Goal: Complete application form

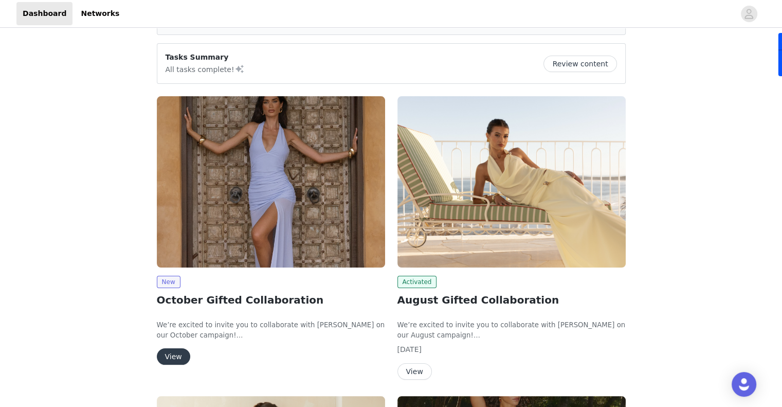
scroll to position [103, 0]
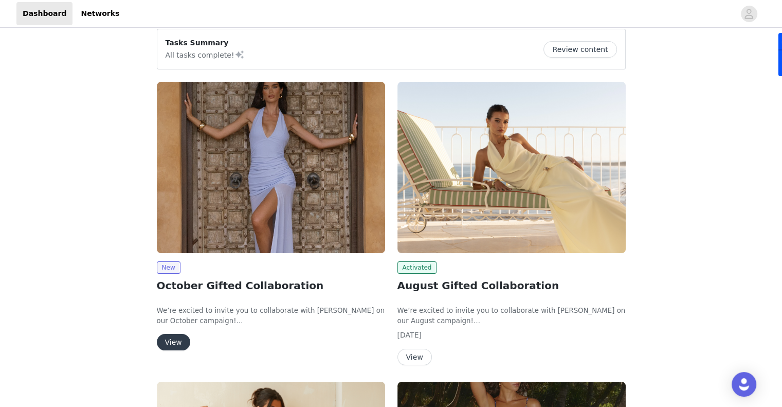
click at [175, 334] on button "View" at bounding box center [173, 342] width 33 height 16
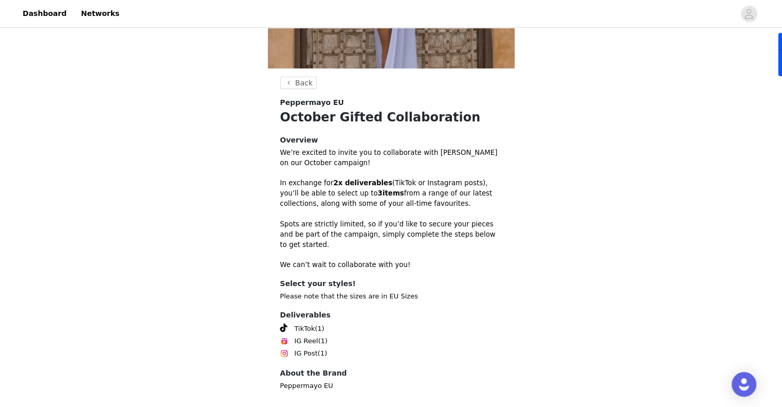
scroll to position [251, 0]
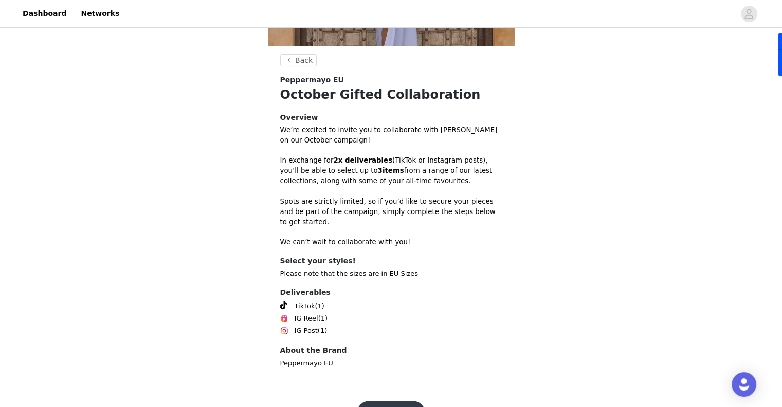
click at [397, 400] on button "Get Started" at bounding box center [391, 412] width 68 height 25
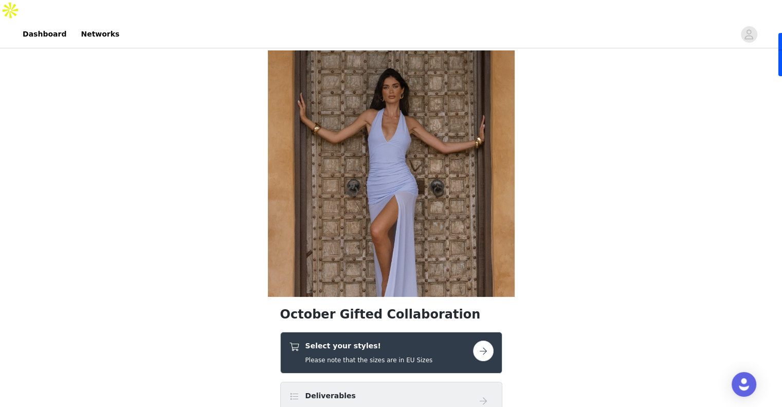
click at [484, 340] on button "button" at bounding box center [483, 350] width 21 height 21
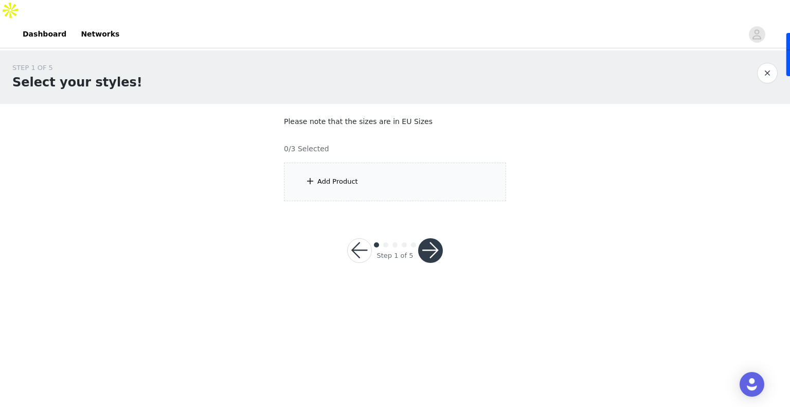
click at [351, 171] on div "Add Product" at bounding box center [395, 181] width 222 height 39
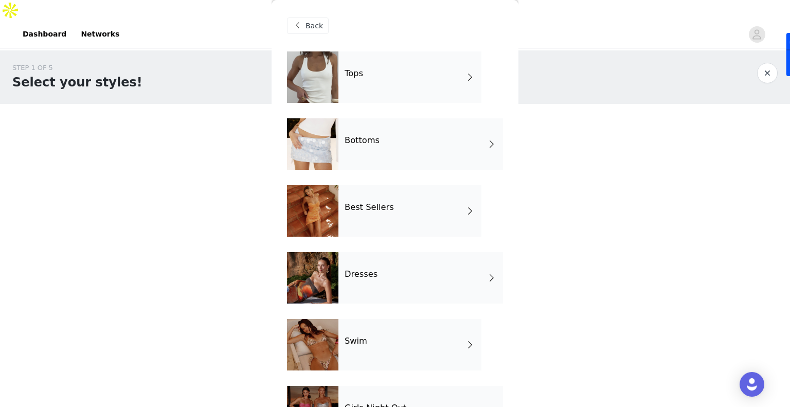
click at [372, 87] on div "Tops" at bounding box center [409, 76] width 143 height 51
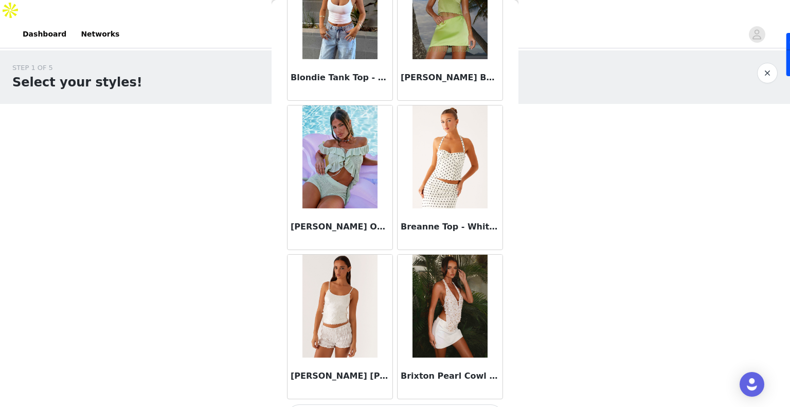
scroll to position [1164, 0]
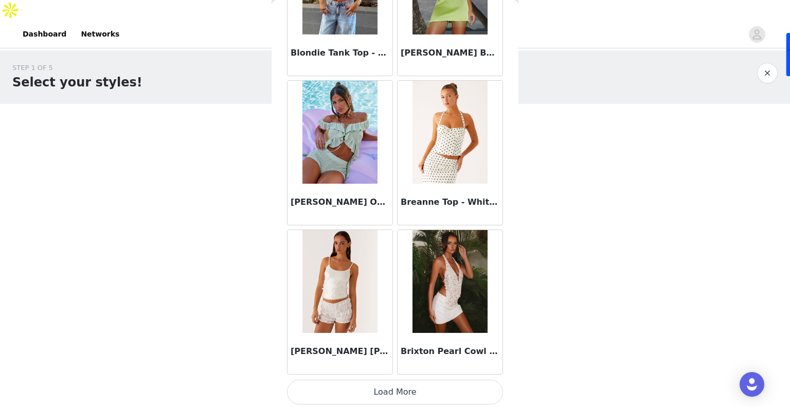
click at [411, 386] on button "Load More" at bounding box center [395, 391] width 216 height 25
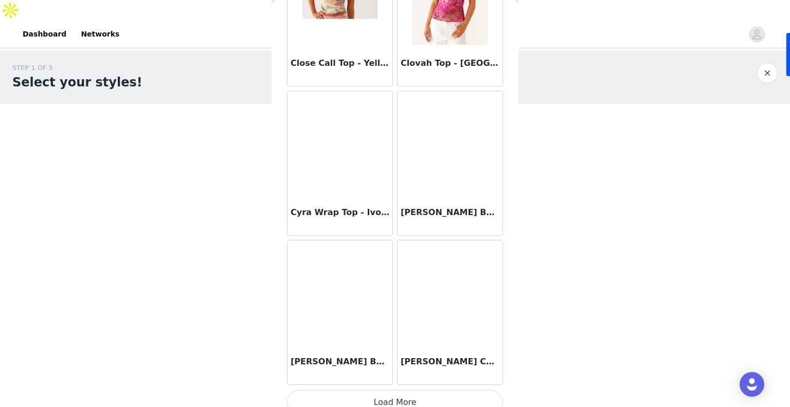
scroll to position [2652, 0]
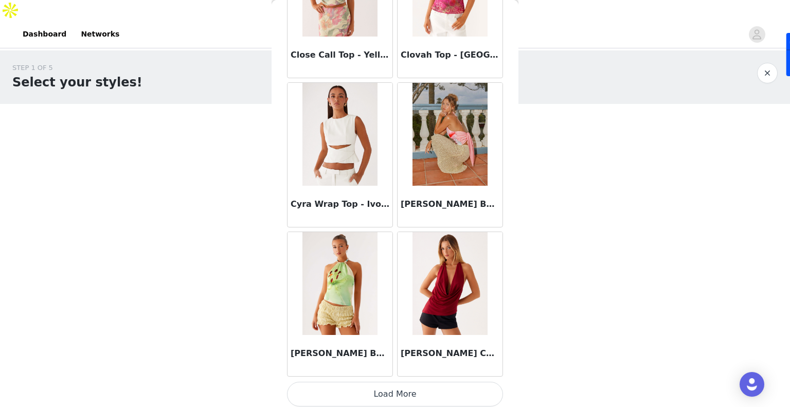
click at [401, 401] on button "Load More" at bounding box center [395, 393] width 216 height 25
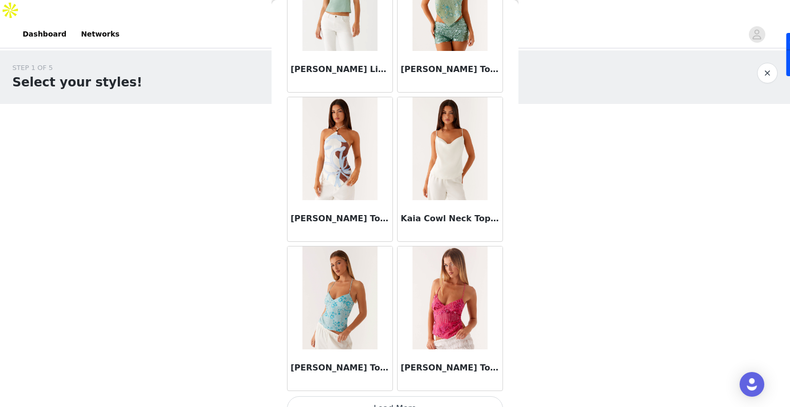
scroll to position [4141, 0]
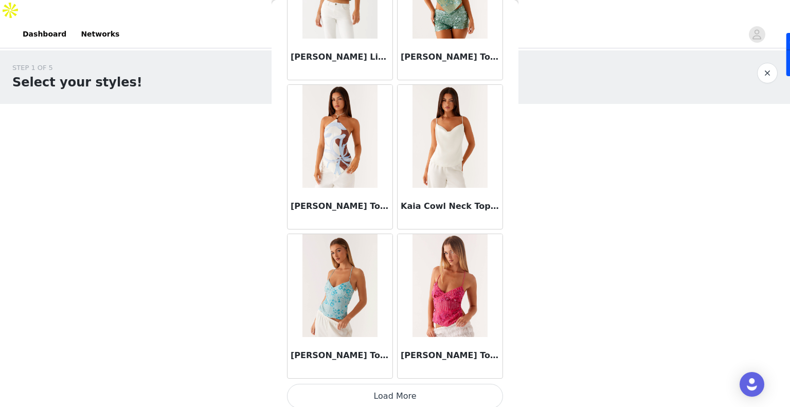
click at [375, 393] on button "Load More" at bounding box center [395, 395] width 216 height 25
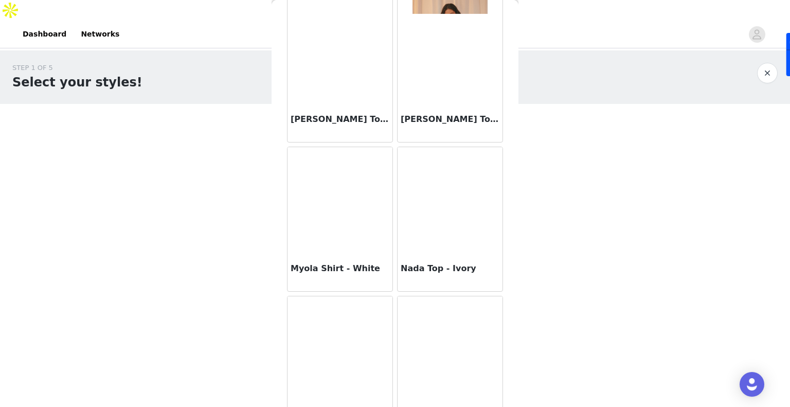
scroll to position [5630, 0]
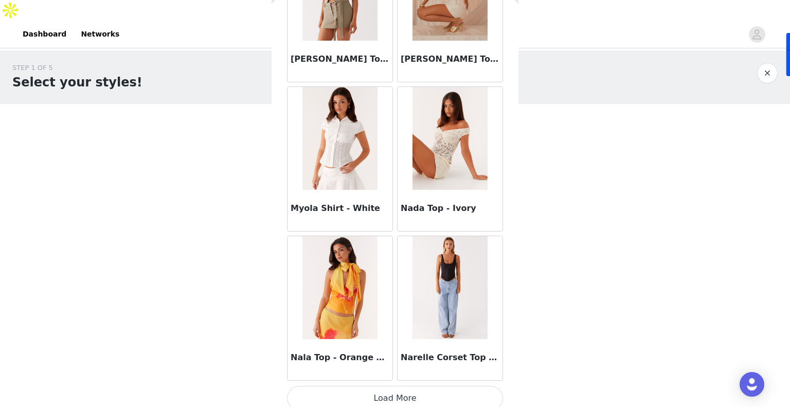
click at [405, 392] on button "Load More" at bounding box center [395, 398] width 216 height 25
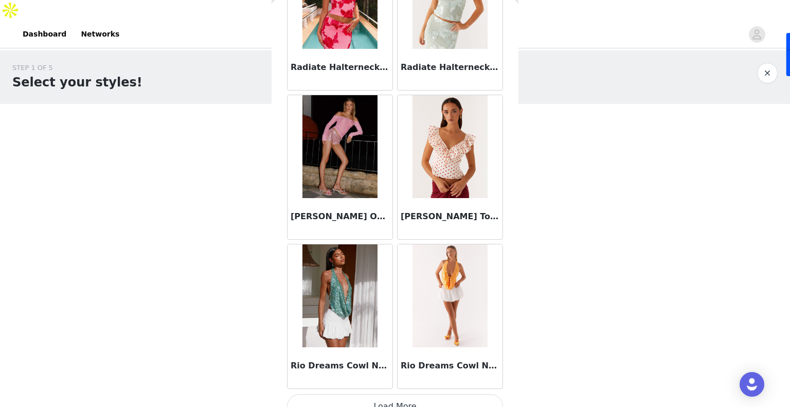
scroll to position [7118, 0]
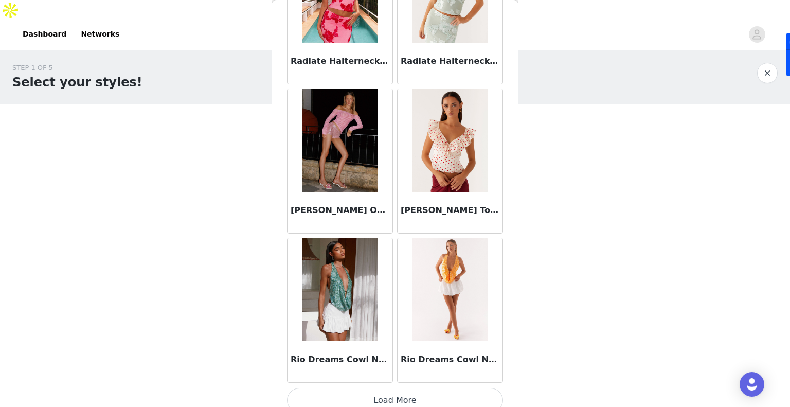
click at [369, 388] on button "Load More" at bounding box center [395, 400] width 216 height 25
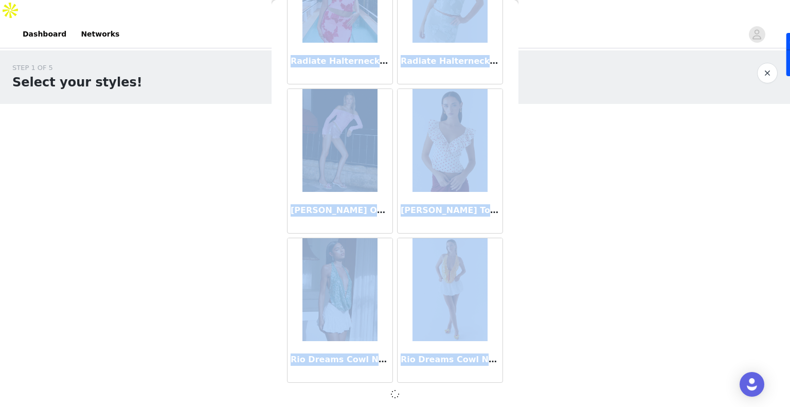
scroll to position [7114, 0]
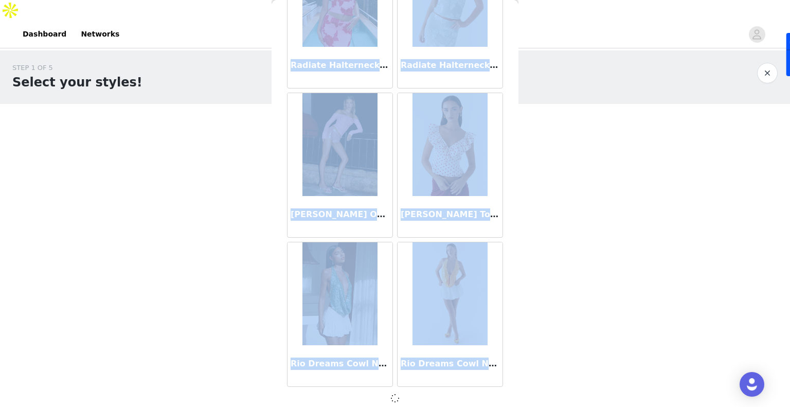
click at [369, 392] on div at bounding box center [395, 398] width 216 height 12
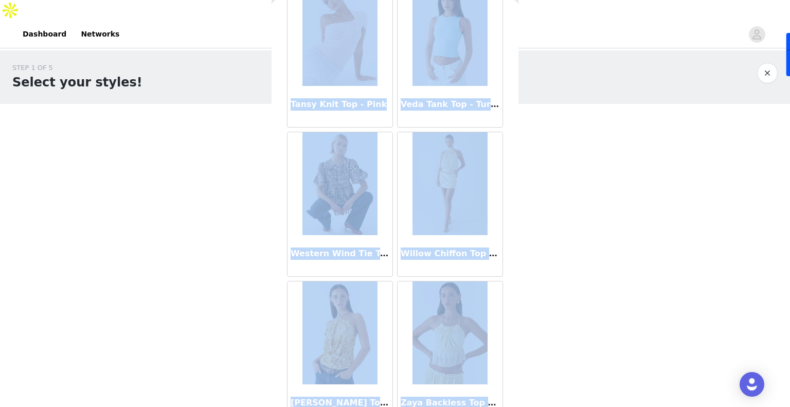
scroll to position [8607, 0]
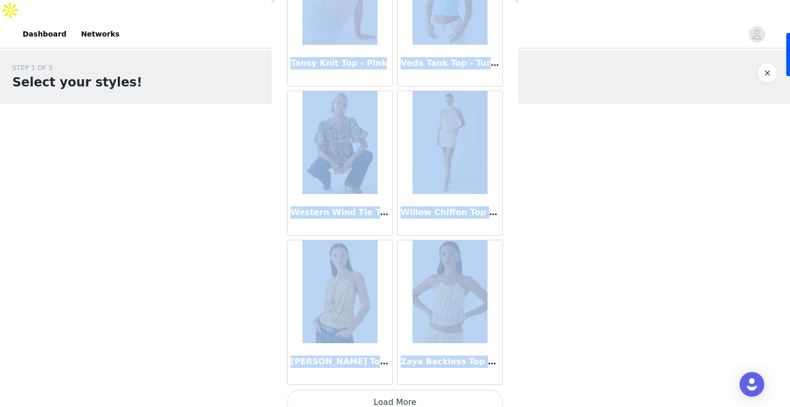
click at [374, 390] on button "Load More" at bounding box center [395, 402] width 216 height 25
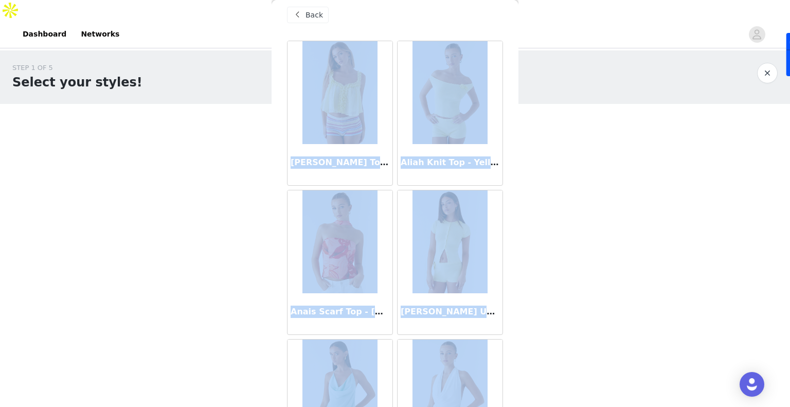
scroll to position [0, 0]
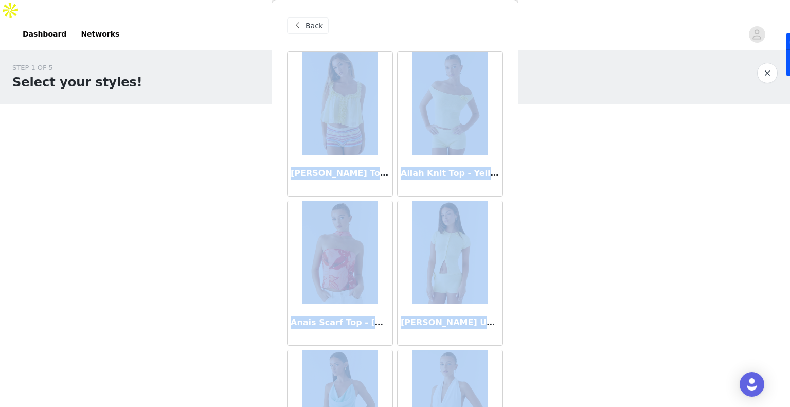
click at [766, 63] on button "button" at bounding box center [767, 73] width 21 height 21
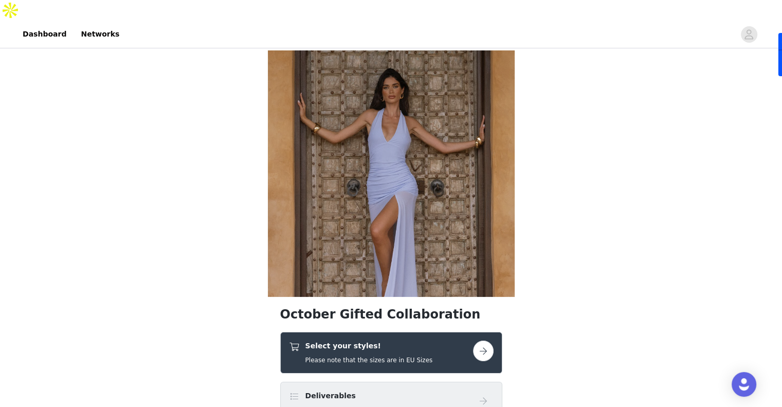
click at [484, 340] on button "button" at bounding box center [483, 350] width 21 height 21
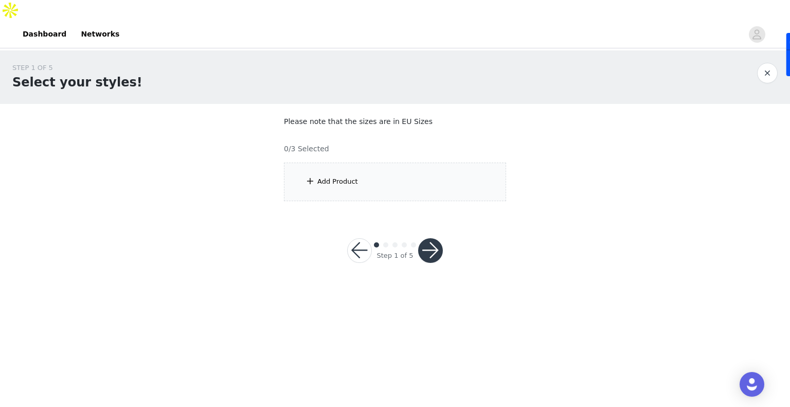
click at [352, 171] on div "Add Product" at bounding box center [395, 181] width 222 height 39
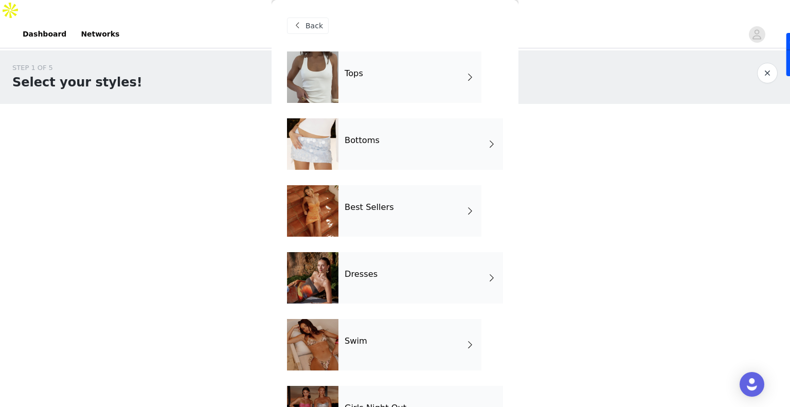
click at [372, 215] on div "Best Sellers" at bounding box center [409, 210] width 143 height 51
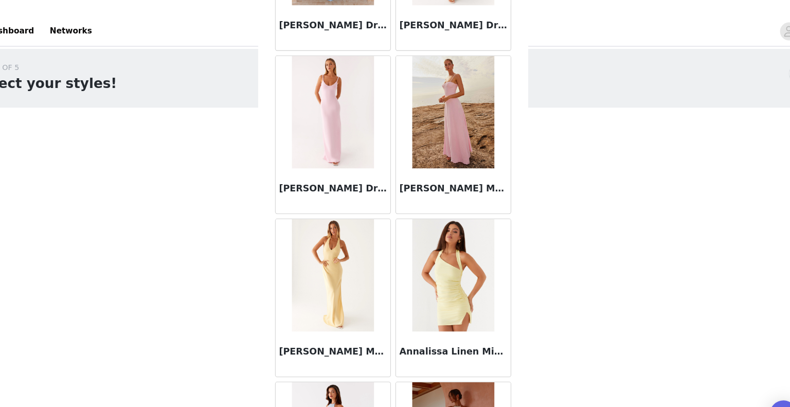
scroll to position [1164, 0]
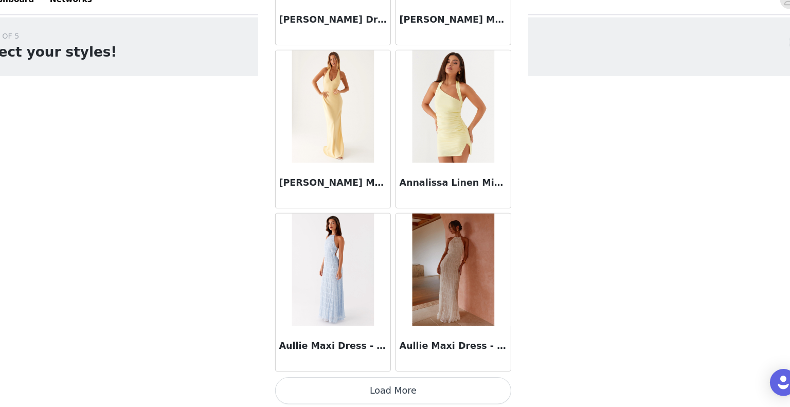
click at [388, 392] on button "Load More" at bounding box center [395, 391] width 216 height 25
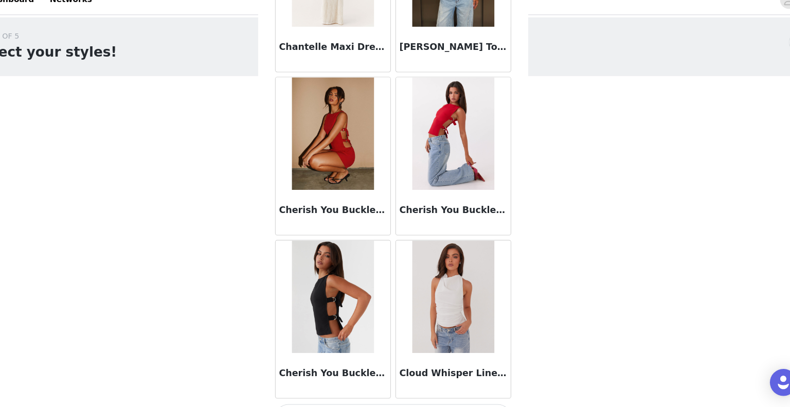
scroll to position [2652, 0]
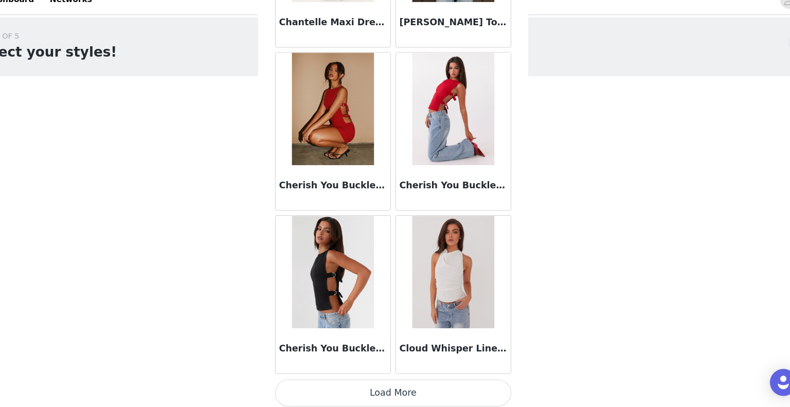
click at [388, 392] on button "Load More" at bounding box center [395, 393] width 216 height 25
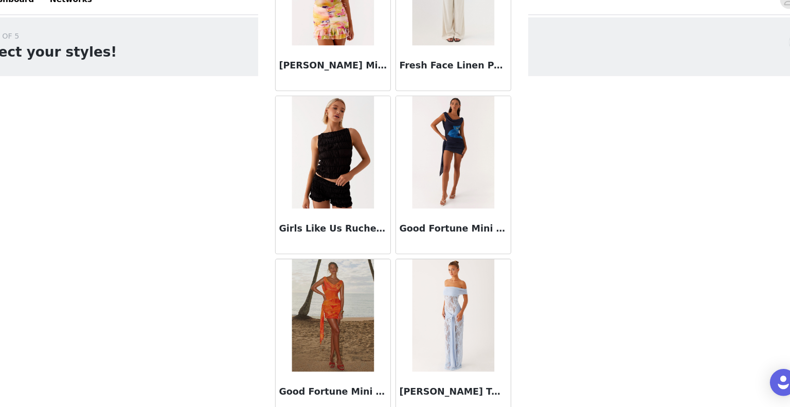
scroll to position [4141, 0]
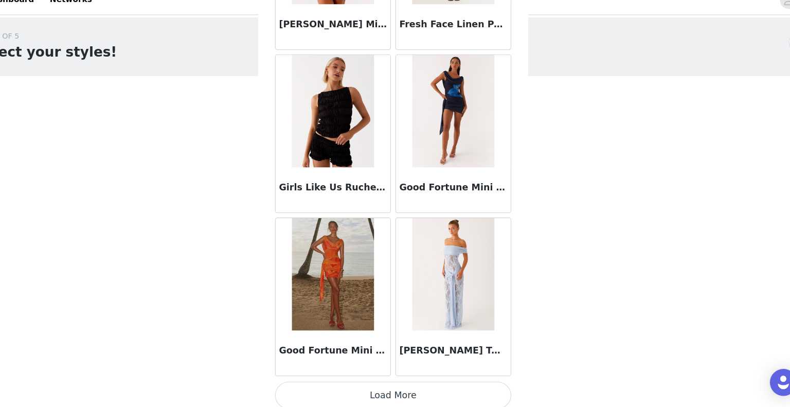
click at [399, 390] on button "Load More" at bounding box center [395, 395] width 216 height 25
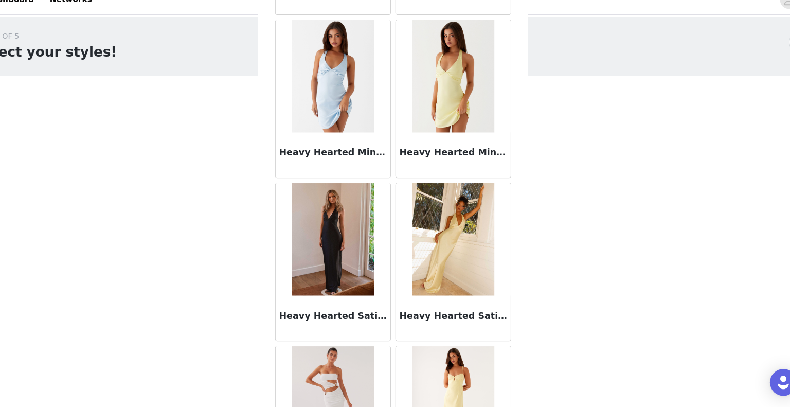
scroll to position [4621, 0]
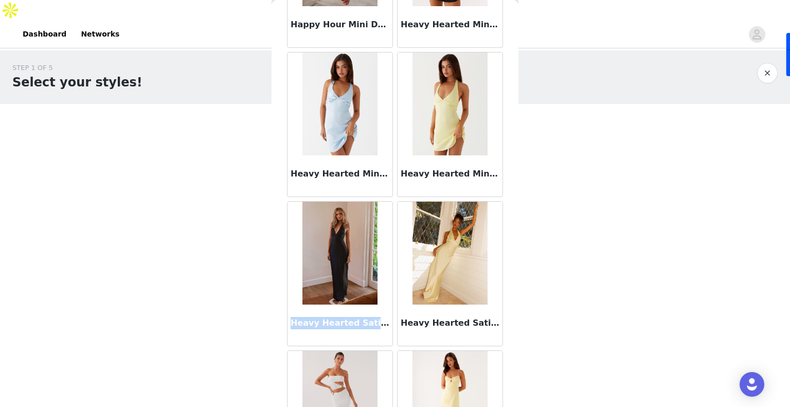
drag, startPoint x: 292, startPoint y: 314, endPoint x: 364, endPoint y: 322, distance: 72.9
click at [364, 322] on h3 "Heavy Hearted Satin Maxi Dress - Black" at bounding box center [339, 323] width 99 height 12
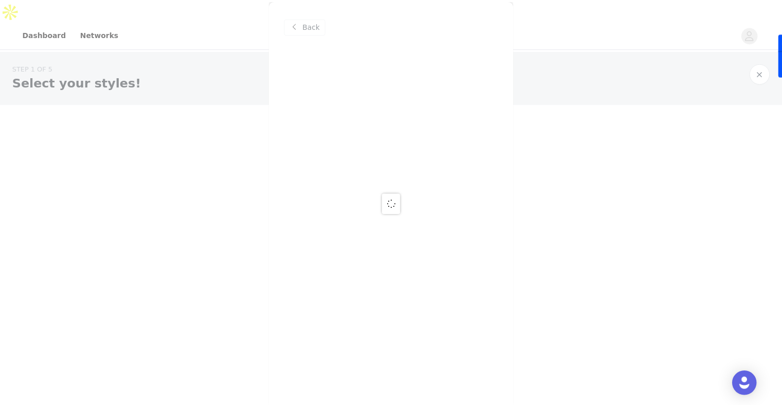
scroll to position [0, 0]
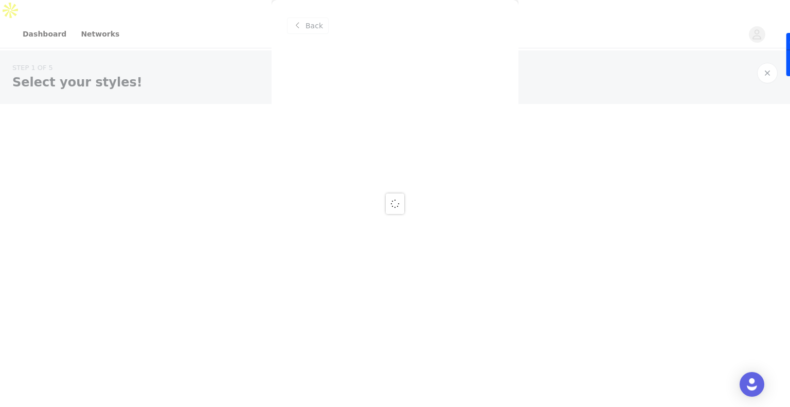
copy h3 "Heavy Hearted Satin"
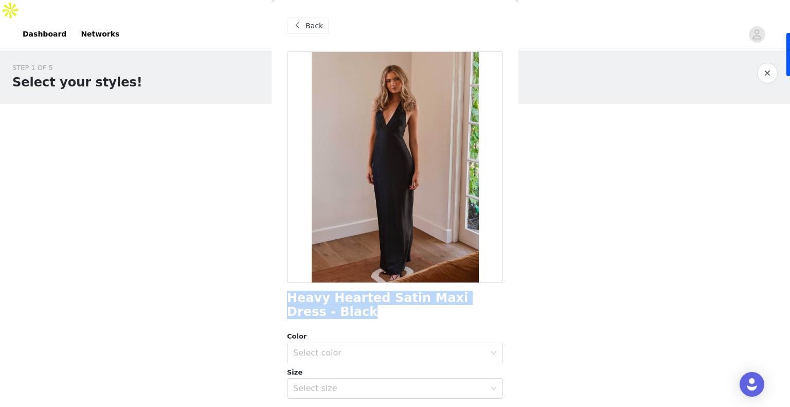
drag, startPoint x: 317, startPoint y: 310, endPoint x: 286, endPoint y: 301, distance: 32.1
click at [286, 301] on div "Back Heavy Hearted Satin Maxi Dress - Black Color Select color Size Select size…" at bounding box center [394, 203] width 247 height 407
copy h1 "Heavy Hearted Satin Maxi Dress - Black"
click at [769, 63] on button "button" at bounding box center [767, 73] width 21 height 21
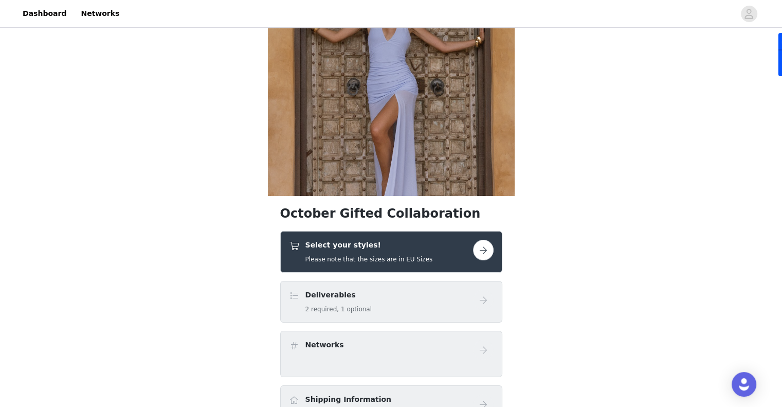
scroll to position [100, 0]
click at [408, 255] on h5 "Please note that the sizes are in EU Sizes" at bounding box center [368, 259] width 127 height 9
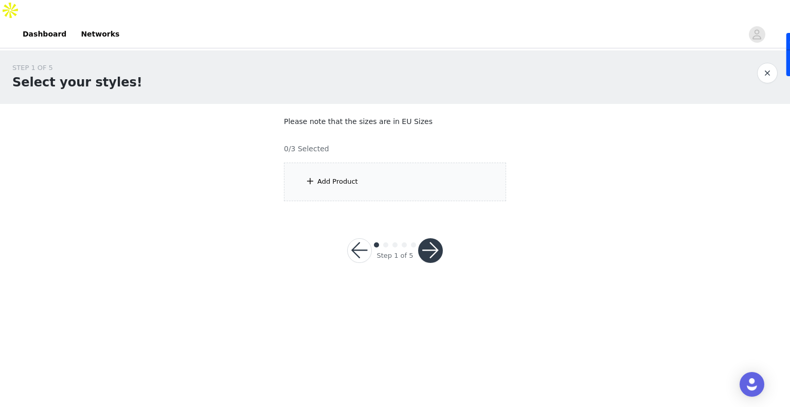
click at [387, 170] on div "Add Product" at bounding box center [395, 181] width 222 height 39
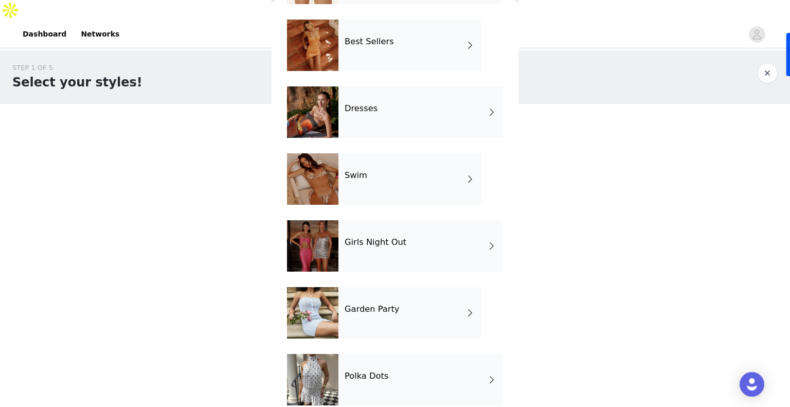
scroll to position [179, 0]
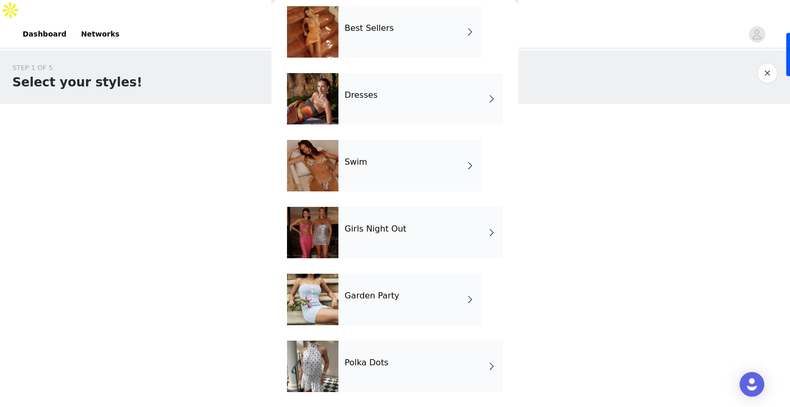
click at [370, 227] on h4 "Girls Night Out" at bounding box center [375, 228] width 62 height 9
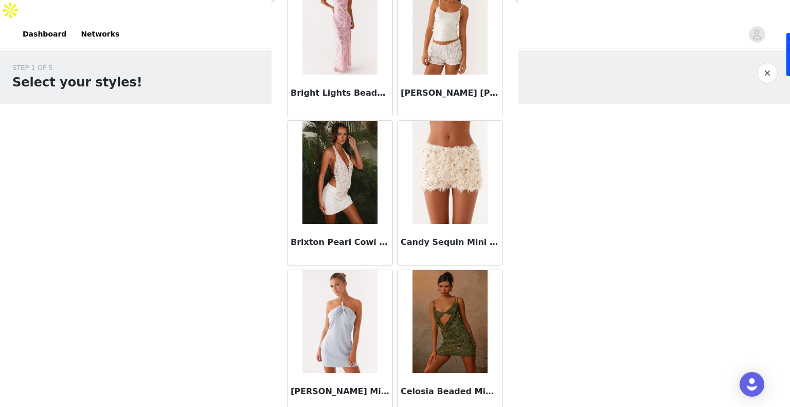
scroll to position [1164, 0]
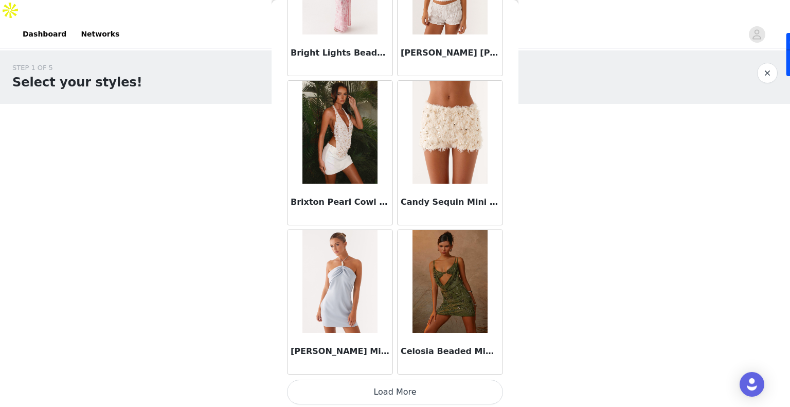
click at [394, 382] on button "Load More" at bounding box center [395, 391] width 216 height 25
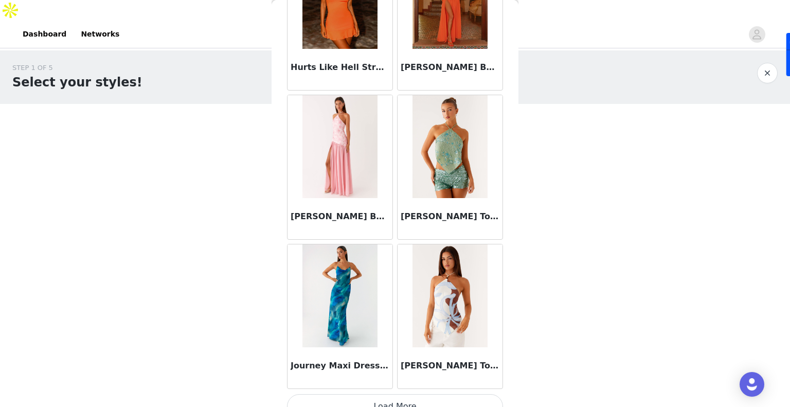
scroll to position [2652, 0]
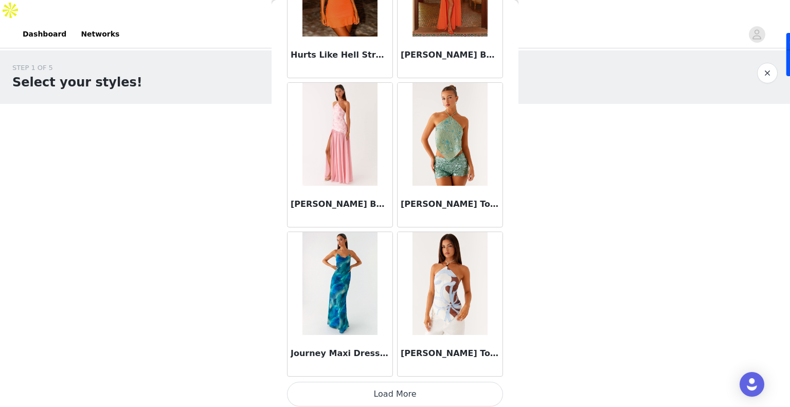
click at [399, 393] on button "Load More" at bounding box center [395, 393] width 216 height 25
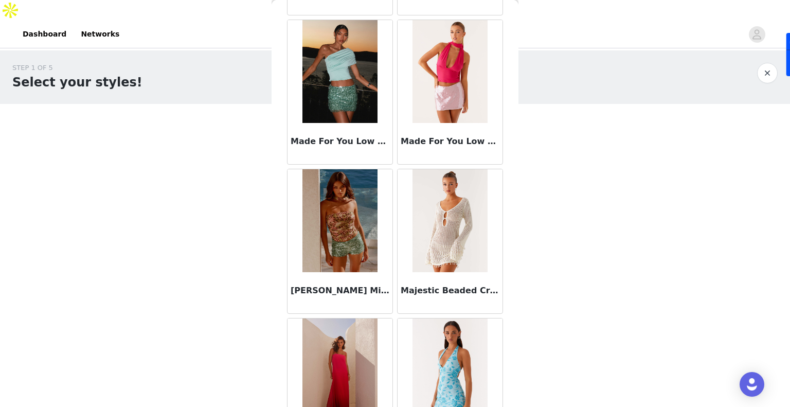
scroll to position [4141, 0]
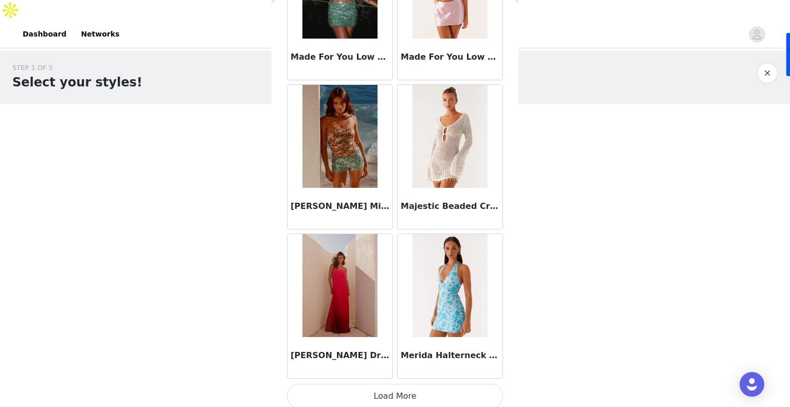
click at [390, 388] on button "Load More" at bounding box center [395, 395] width 216 height 25
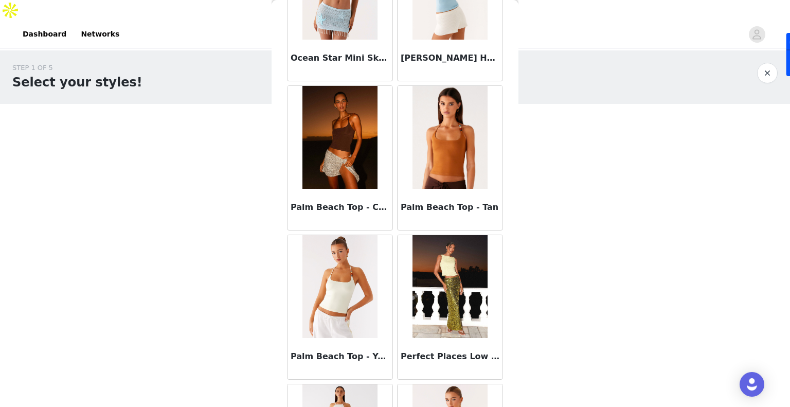
scroll to position [5630, 0]
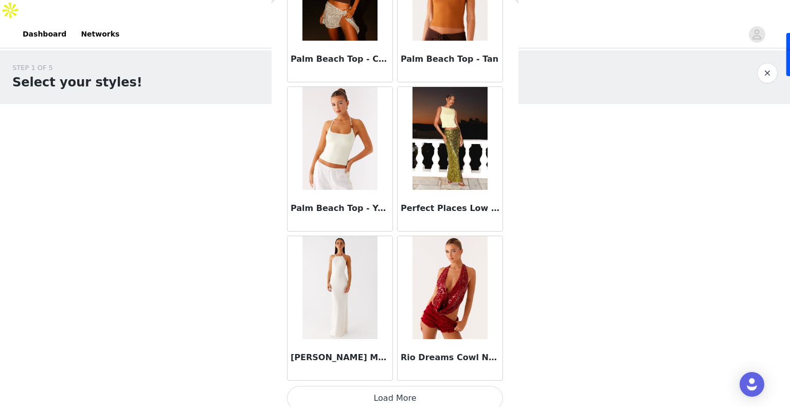
click at [373, 386] on button "Load More" at bounding box center [395, 398] width 216 height 25
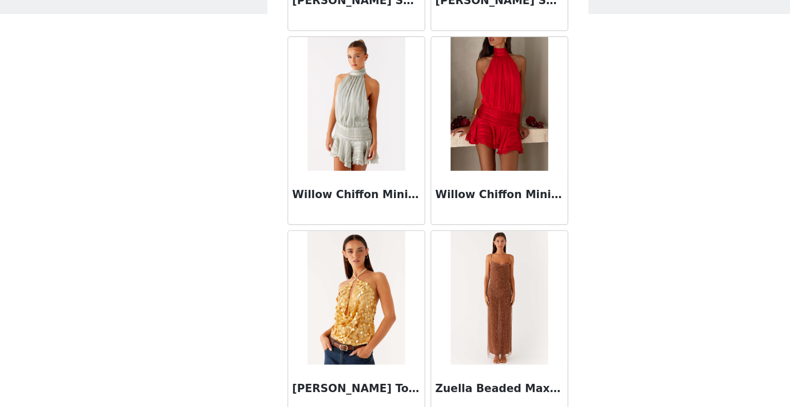
scroll to position [0, 0]
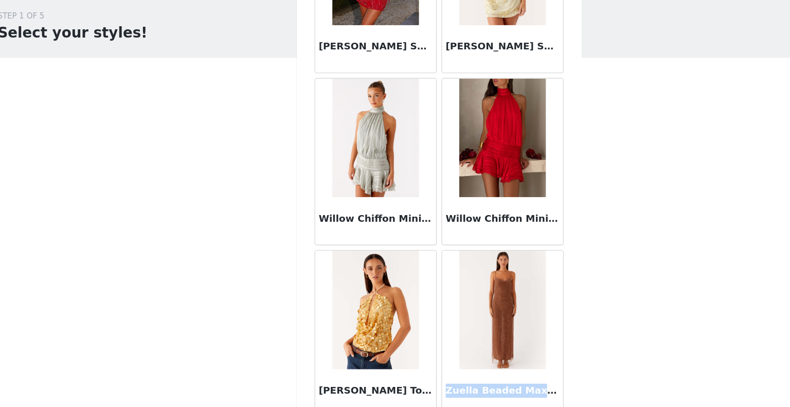
drag, startPoint x: 395, startPoint y: 381, endPoint x: 483, endPoint y: 386, distance: 88.1
click at [483, 386] on div "Zuella Beaded Maxi Dress - Chocolate" at bounding box center [449, 394] width 105 height 41
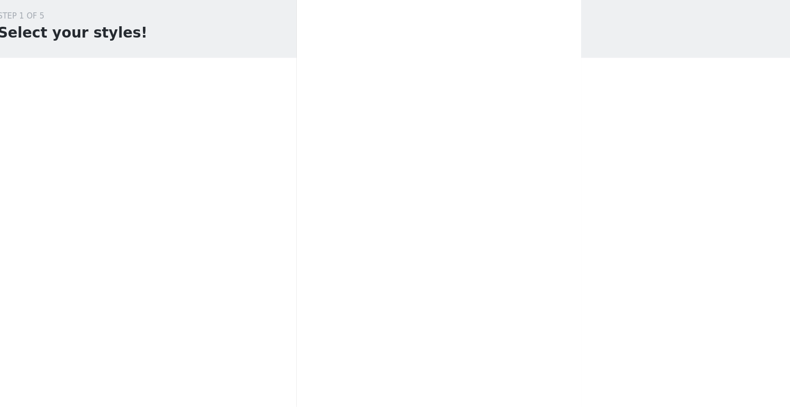
copy h3 "Zuella Beaded Maxi Dre"
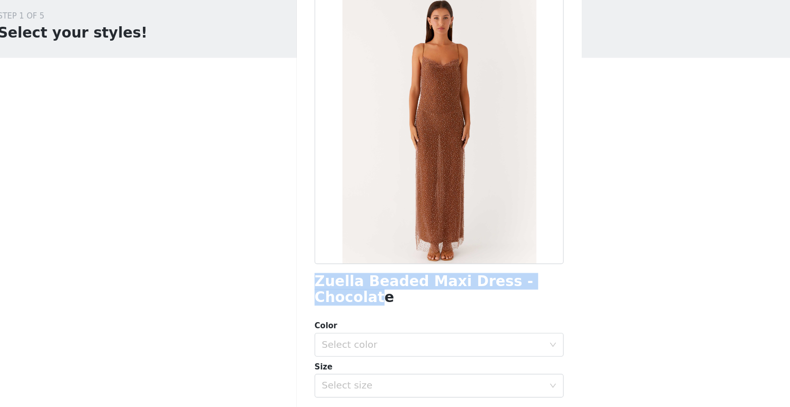
drag, startPoint x: 338, startPoint y: 311, endPoint x: 285, endPoint y: 300, distance: 54.0
click at [285, 300] on div "Back Zuella Beaded Maxi Dress - Chocolate Color Select color Size Select size P…" at bounding box center [394, 203] width 247 height 407
copy h1 "Zuella Beaded Maxi Dress - Chocolat"
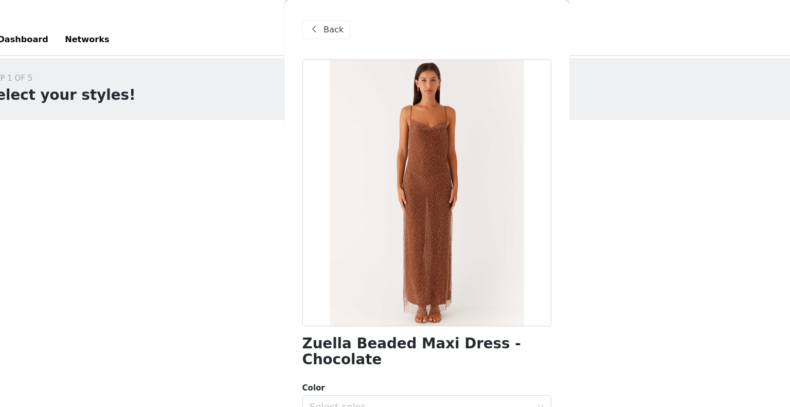
click at [318, 29] on span "Back" at bounding box center [313, 26] width 17 height 11
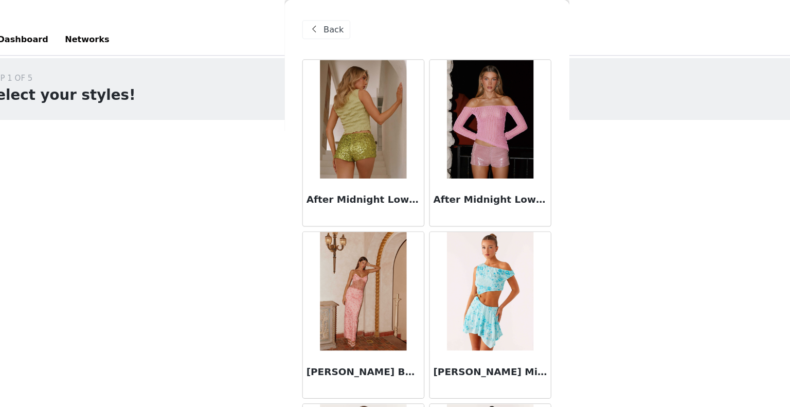
click at [297, 32] on div "Back" at bounding box center [308, 25] width 42 height 16
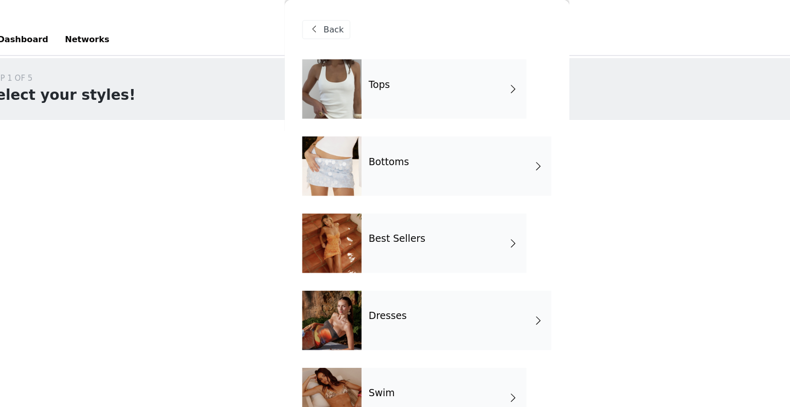
click at [297, 32] on div "Back" at bounding box center [308, 25] width 42 height 16
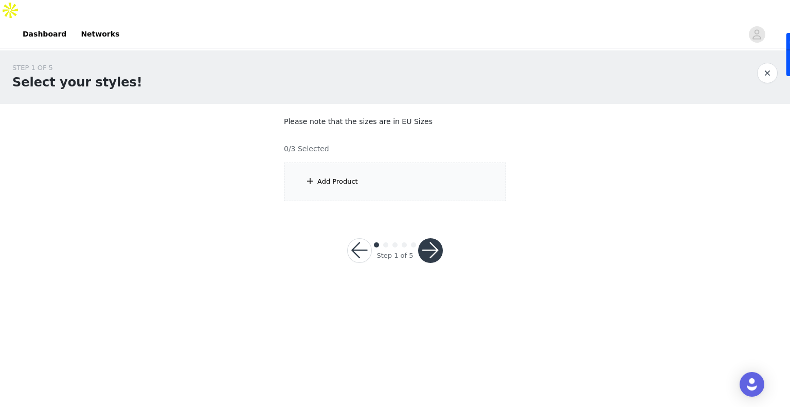
click at [318, 167] on div "Add Product" at bounding box center [395, 181] width 222 height 39
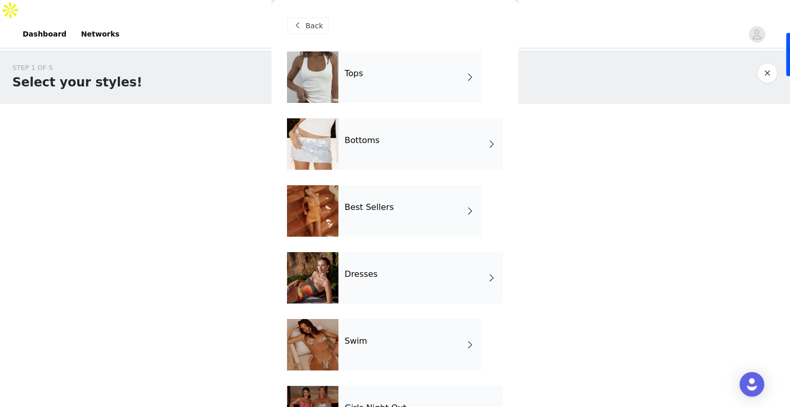
click at [358, 162] on div "Bottoms" at bounding box center [420, 143] width 164 height 51
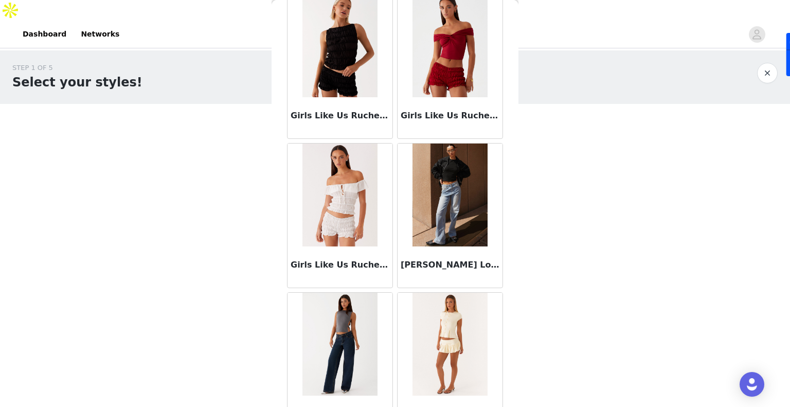
scroll to position [1102, 0]
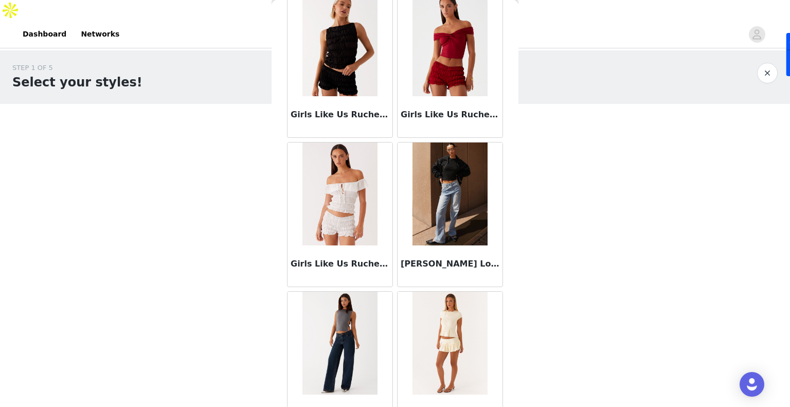
click at [454, 182] on img at bounding box center [449, 193] width 75 height 103
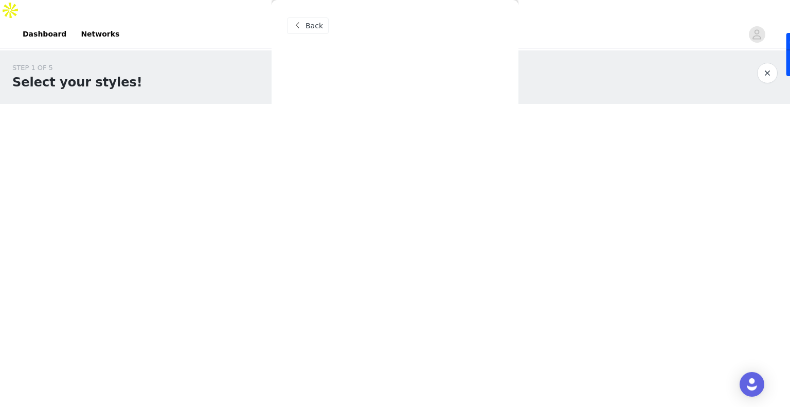
scroll to position [0, 0]
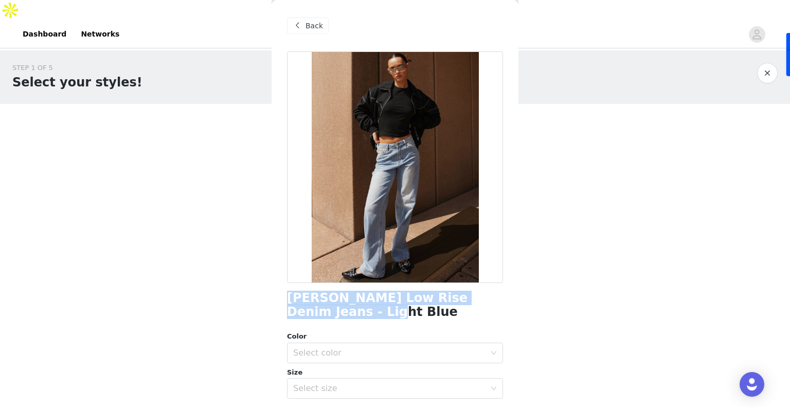
drag, startPoint x: 287, startPoint y: 296, endPoint x: 314, endPoint y: 311, distance: 31.1
click at [314, 311] on h1 "[PERSON_NAME] Low Rise Denim Jeans - Light Blue" at bounding box center [395, 305] width 216 height 28
copy h1 "[PERSON_NAME] Low Rise Denim Jeans - Light Blue"
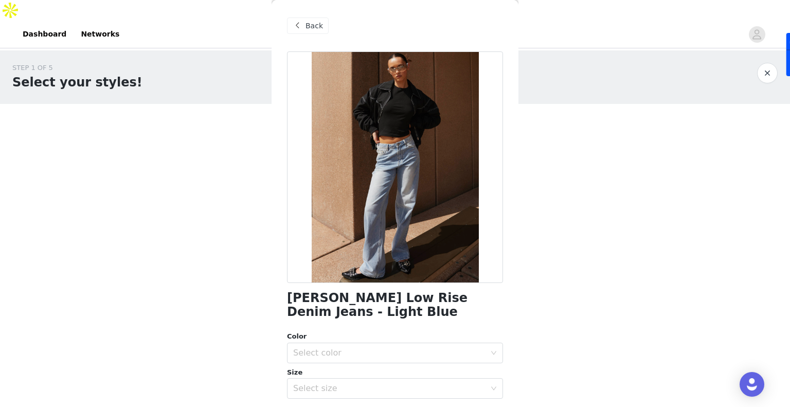
click at [313, 26] on span "Back" at bounding box center [313, 26] width 17 height 11
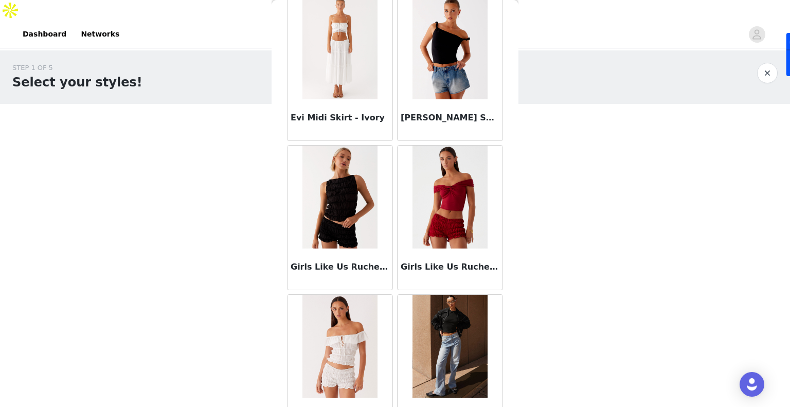
scroll to position [1164, 0]
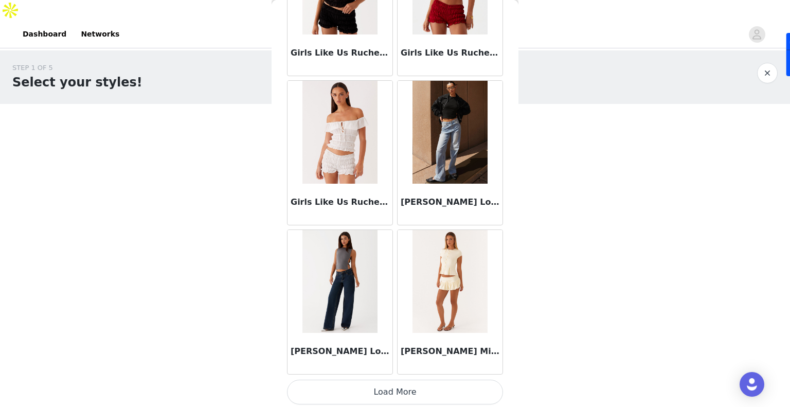
click at [350, 381] on button "Load More" at bounding box center [395, 391] width 216 height 25
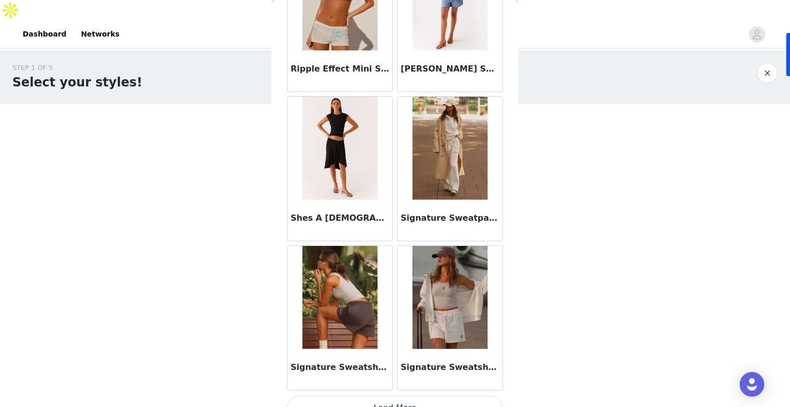
scroll to position [2652, 0]
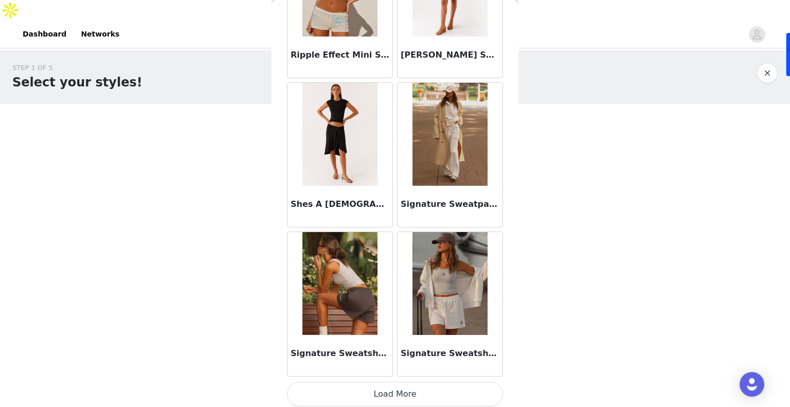
click at [385, 388] on button "Load More" at bounding box center [395, 393] width 216 height 25
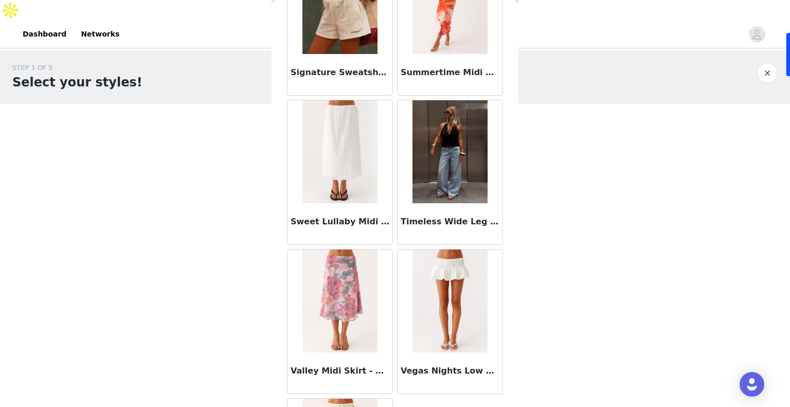
scroll to position [3215, 0]
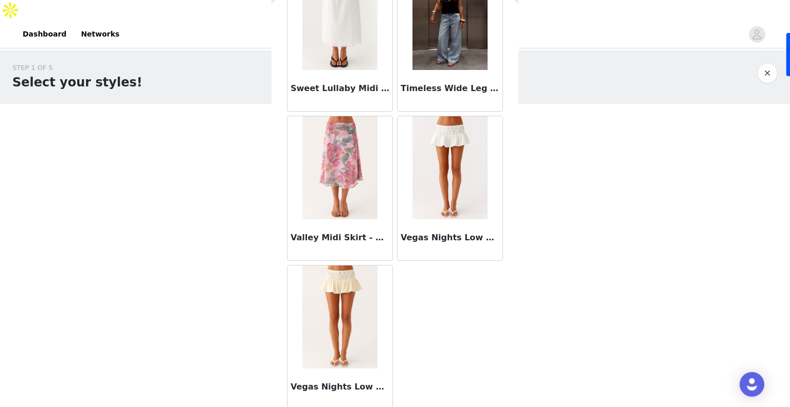
click at [768, 63] on button "button" at bounding box center [767, 73] width 21 height 21
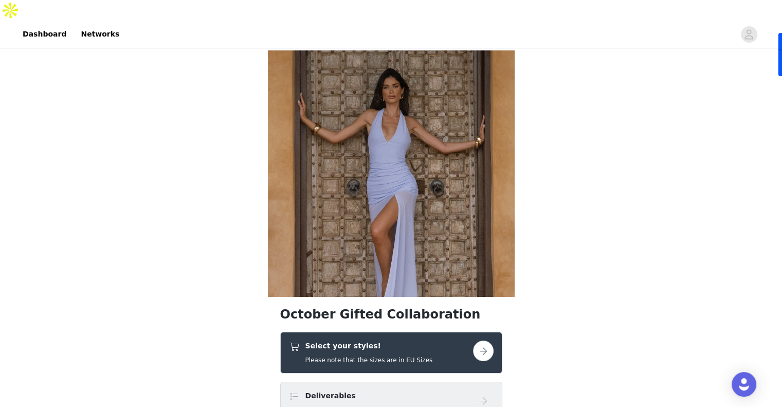
click at [445, 340] on div "Select your styles! Please note that the sizes are in EU Sizes" at bounding box center [381, 352] width 184 height 24
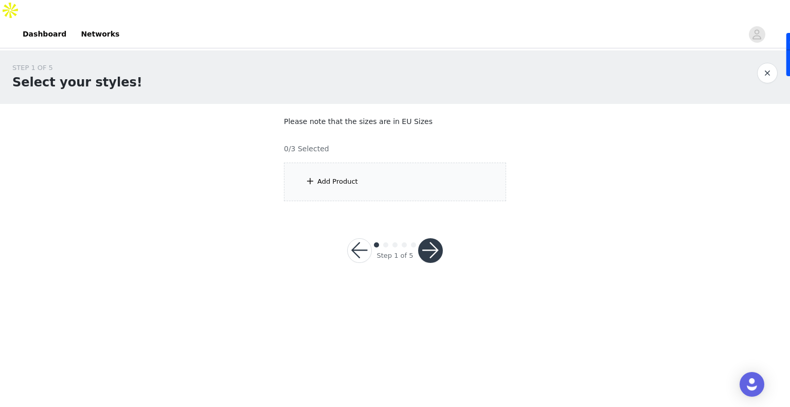
click at [382, 174] on div "Add Product" at bounding box center [395, 181] width 222 height 39
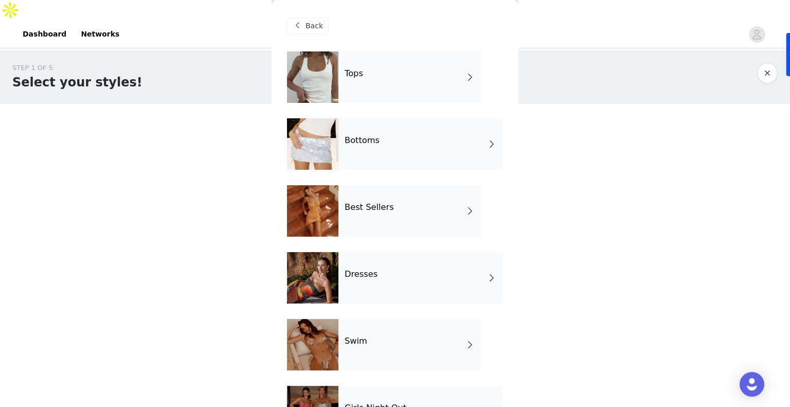
click at [376, 150] on div "Bottoms" at bounding box center [420, 143] width 164 height 51
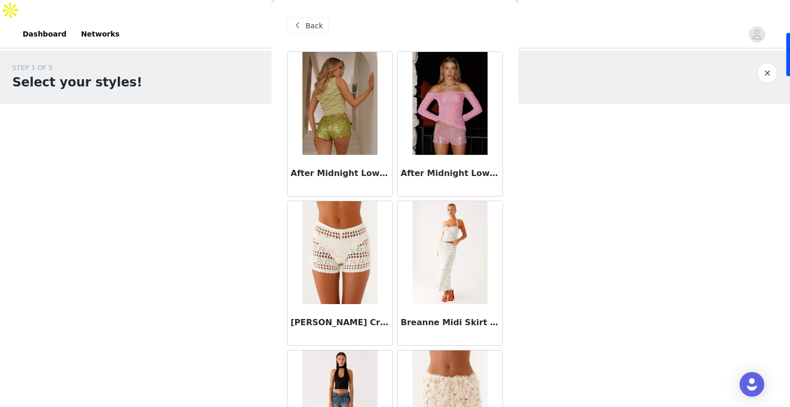
click at [310, 24] on span "Back" at bounding box center [313, 26] width 17 height 11
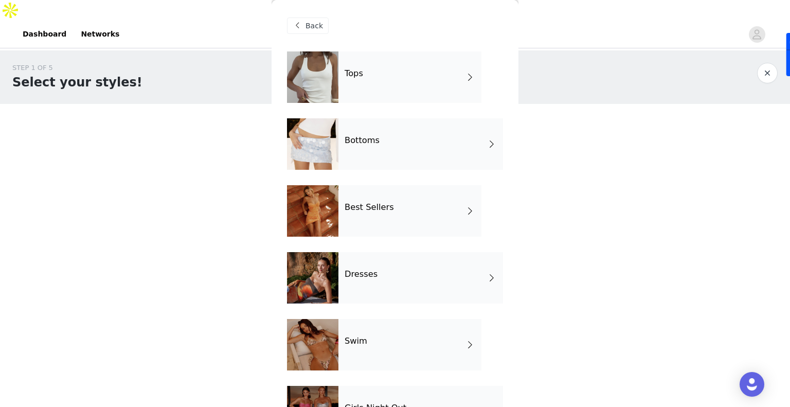
click at [353, 269] on h4 "Dresses" at bounding box center [360, 273] width 33 height 9
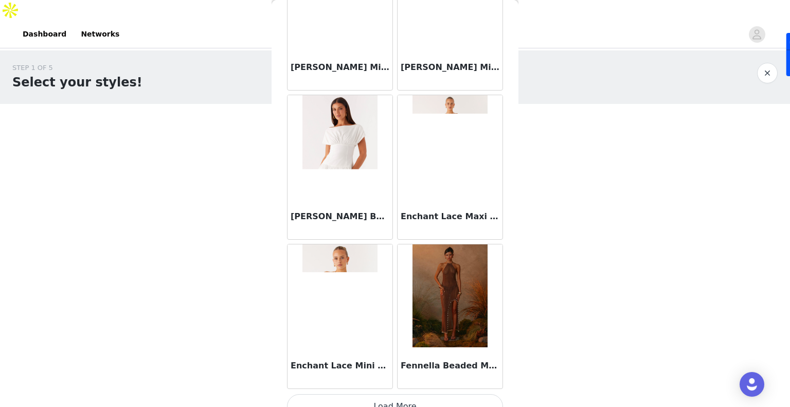
scroll to position [1164, 0]
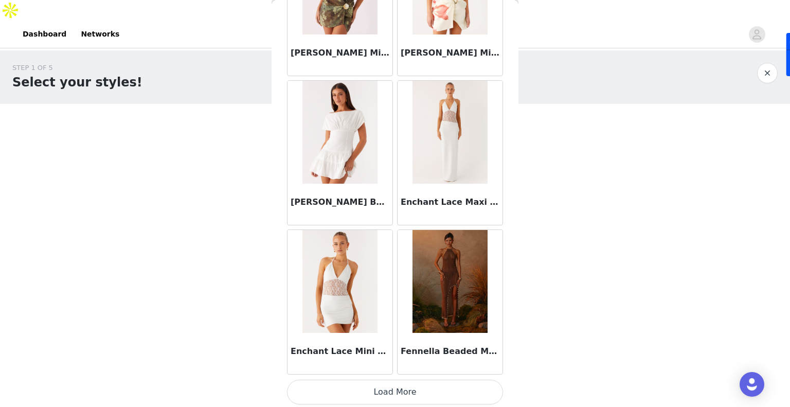
click at [388, 393] on button "Load More" at bounding box center [395, 391] width 216 height 25
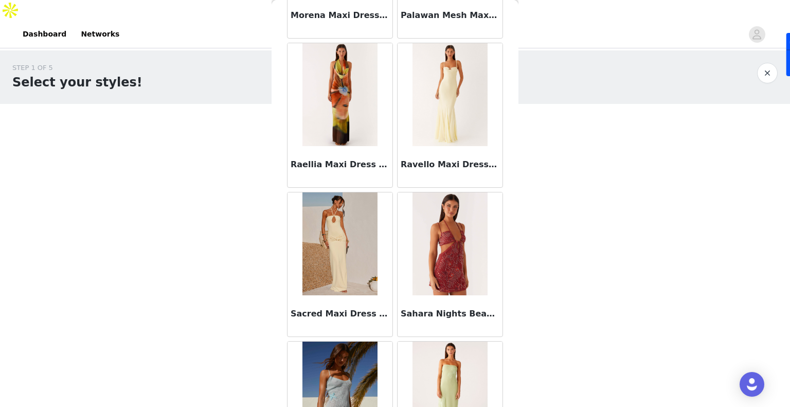
scroll to position [2652, 0]
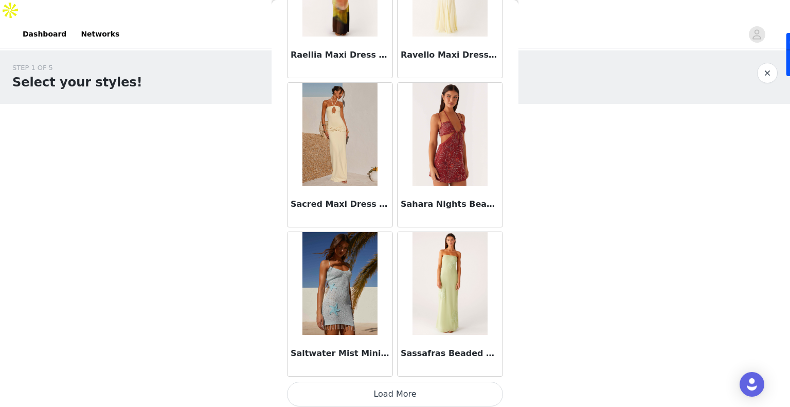
click at [393, 398] on button "Load More" at bounding box center [395, 393] width 216 height 25
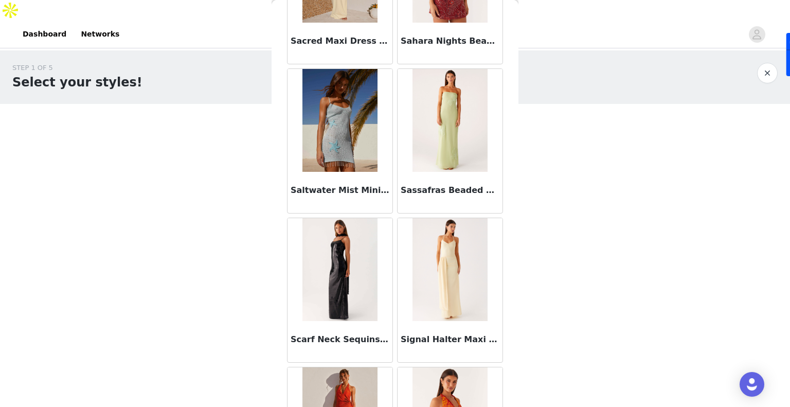
scroll to position [2817, 0]
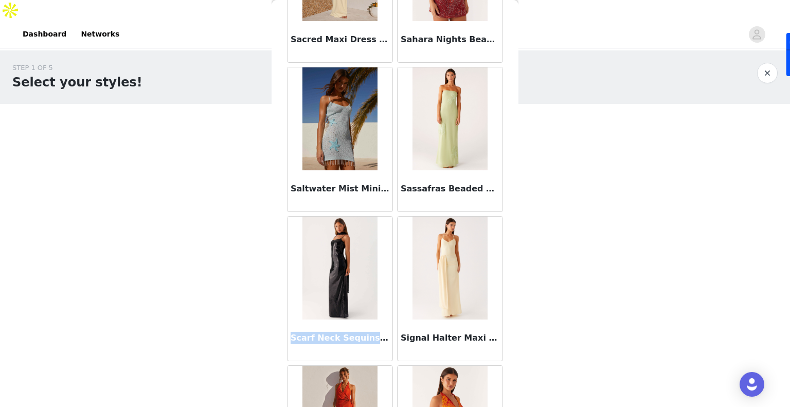
drag, startPoint x: 292, startPoint y: 332, endPoint x: 375, endPoint y: 333, distance: 83.3
click at [375, 333] on h3 "Scarf Neck Sequins Maxi Dress - Black" at bounding box center [339, 338] width 99 height 12
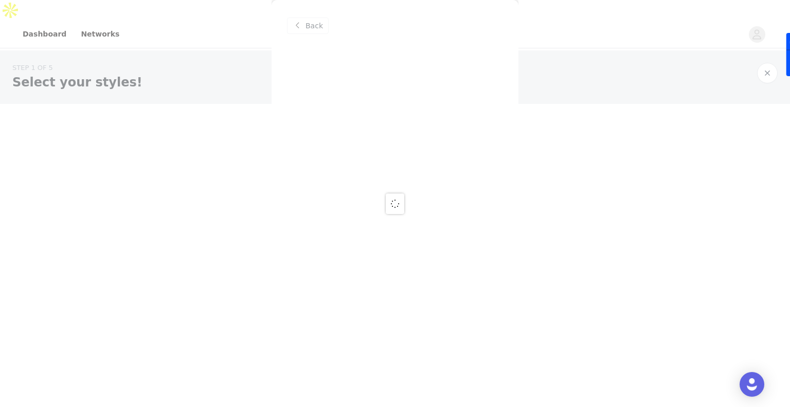
scroll to position [0, 0]
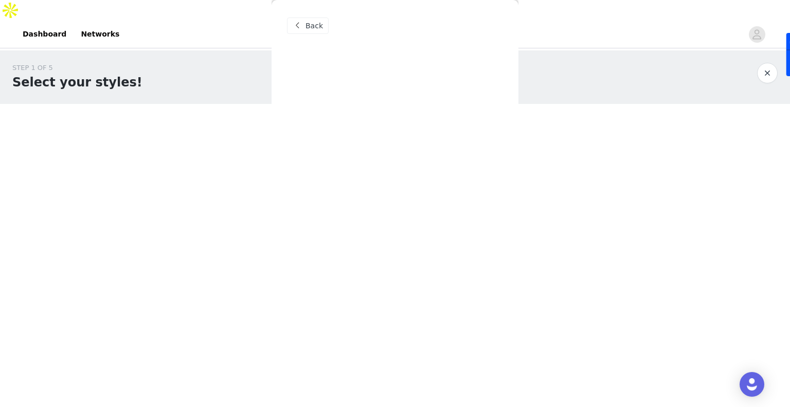
copy h3 "Scarf Neck Sequins Ma"
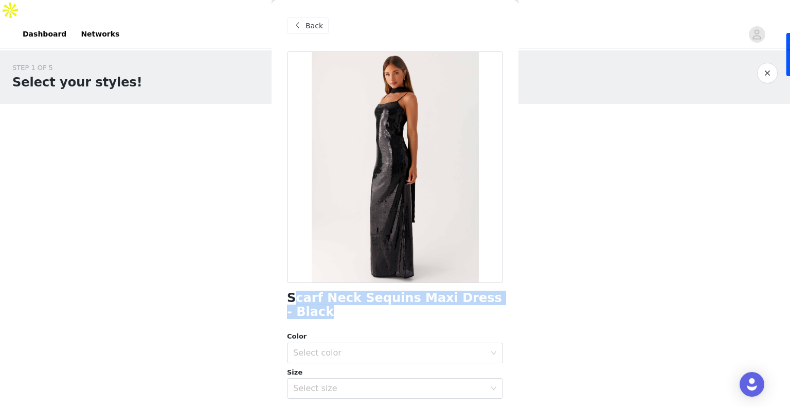
drag, startPoint x: 318, startPoint y: 316, endPoint x: 290, endPoint y: 300, distance: 31.8
click at [290, 300] on h1 "Scarf Neck Sequins Maxi Dress - Black" at bounding box center [395, 305] width 216 height 28
click at [308, 28] on span "Back" at bounding box center [313, 26] width 17 height 11
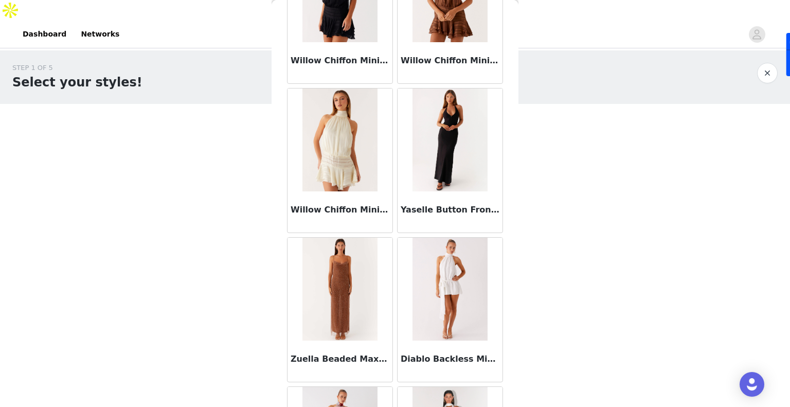
scroll to position [3691, 0]
drag, startPoint x: 397, startPoint y: 203, endPoint x: 486, endPoint y: 205, distance: 88.4
click at [486, 205] on h3 "Yaselle Button Front Maxi Dress - Black" at bounding box center [449, 209] width 99 height 12
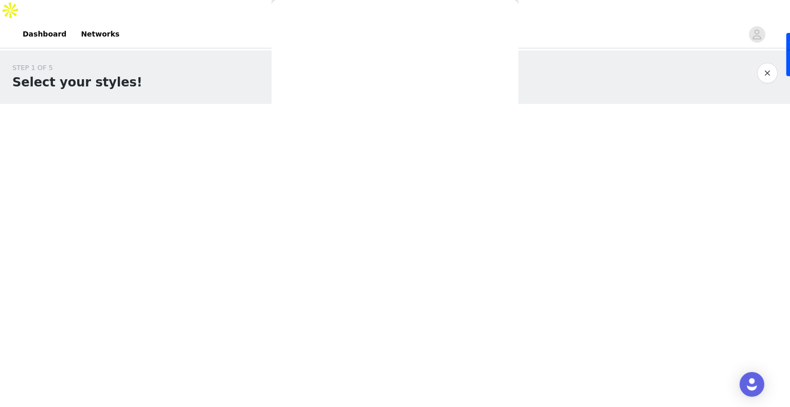
scroll to position [0, 0]
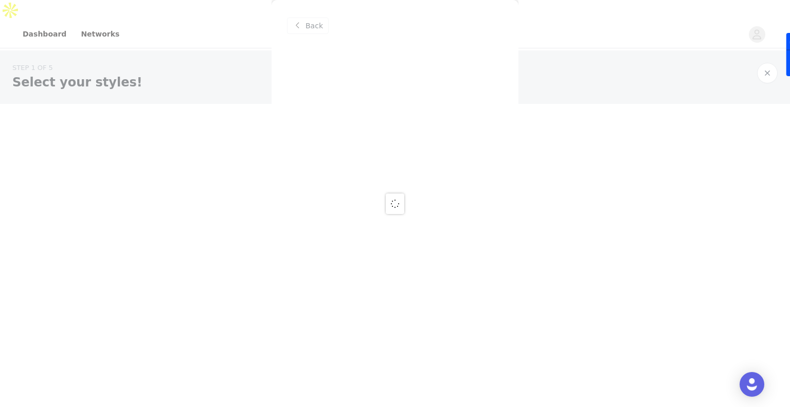
copy h3 "Yaselle Button Front Ma"
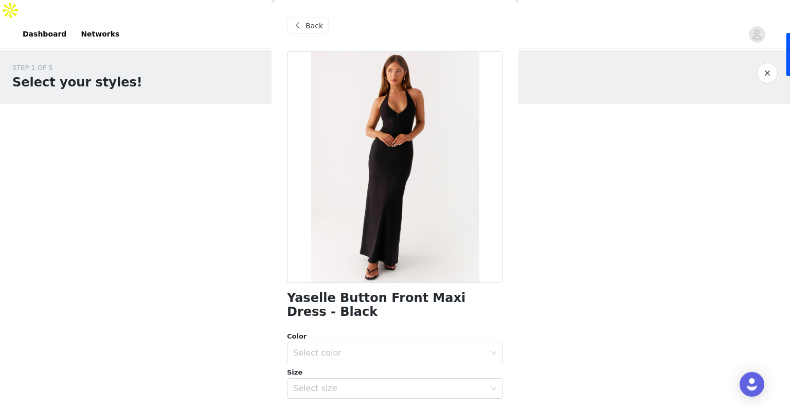
click at [300, 21] on span at bounding box center [297, 26] width 12 height 12
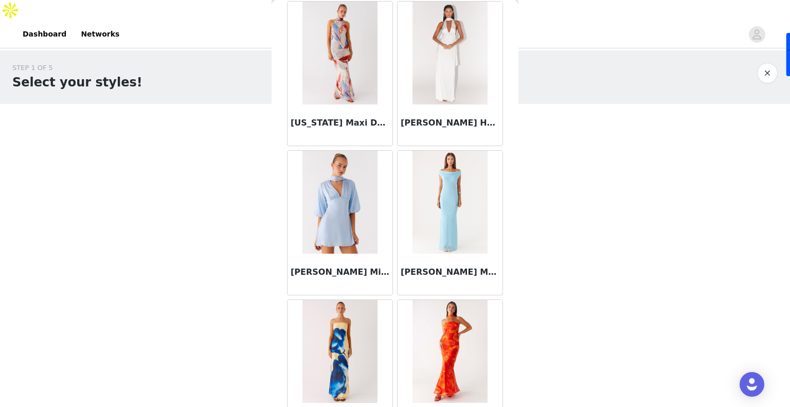
scroll to position [4141, 0]
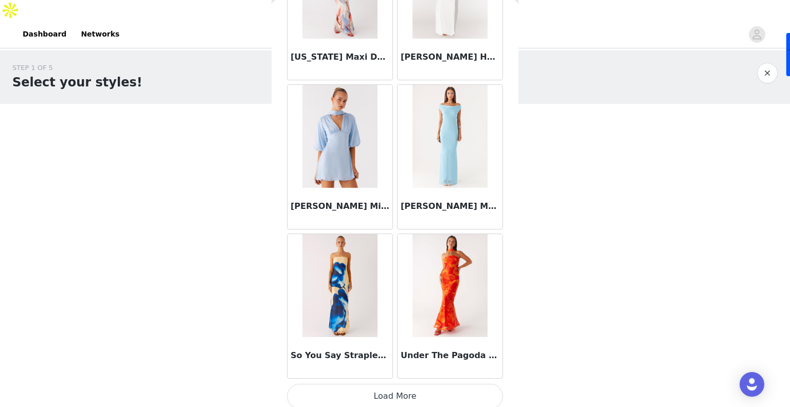
click at [375, 390] on button "Load More" at bounding box center [395, 395] width 216 height 25
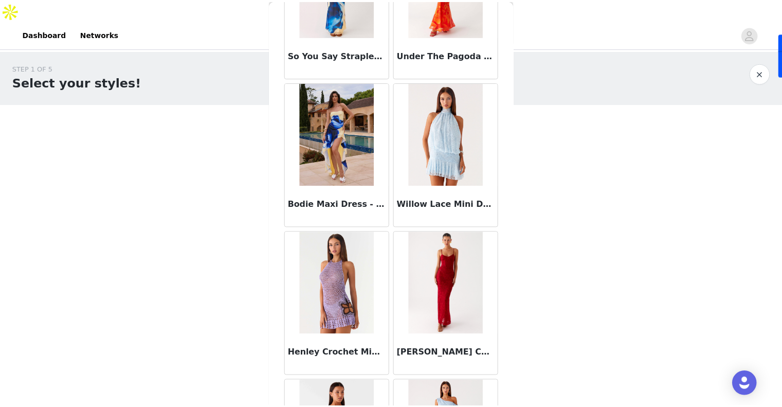
scroll to position [4439, 0]
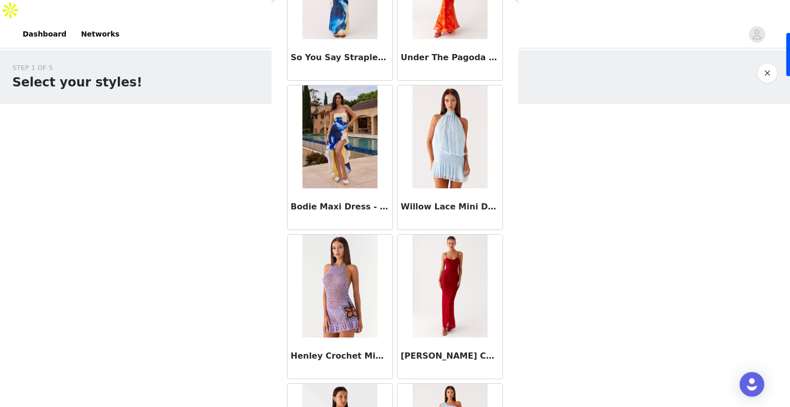
click at [765, 63] on button "button" at bounding box center [767, 73] width 21 height 21
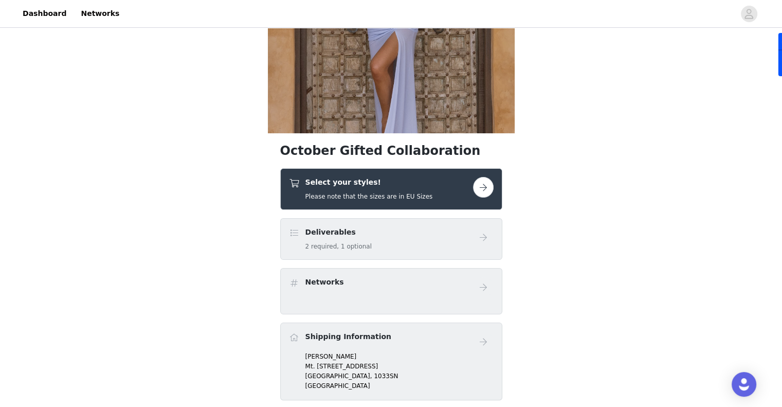
scroll to position [168, 0]
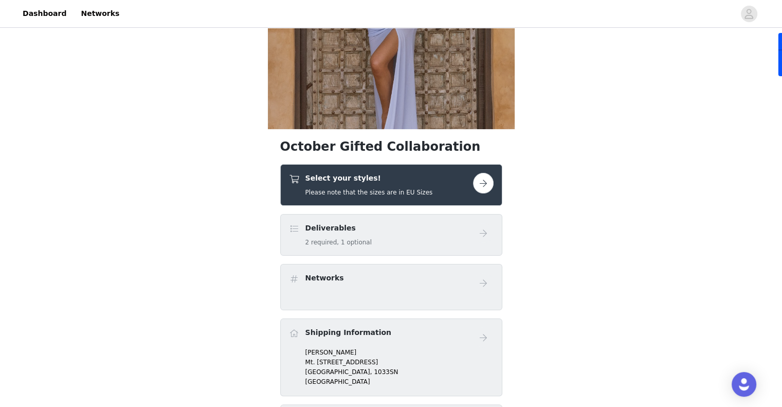
click at [484, 173] on button "button" at bounding box center [483, 183] width 21 height 21
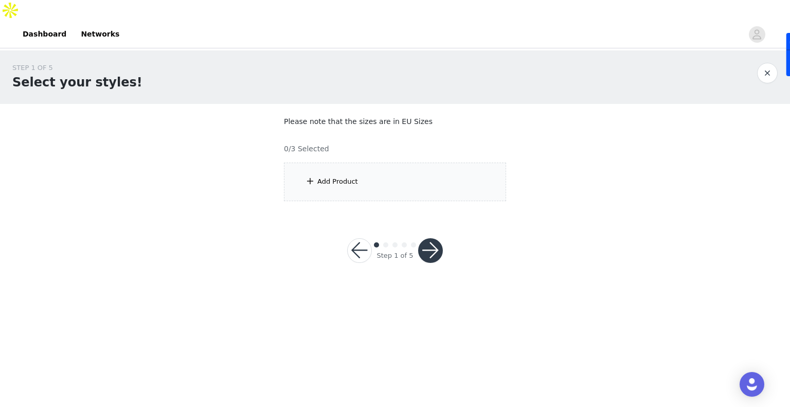
click at [330, 176] on div "Add Product" at bounding box center [337, 181] width 41 height 10
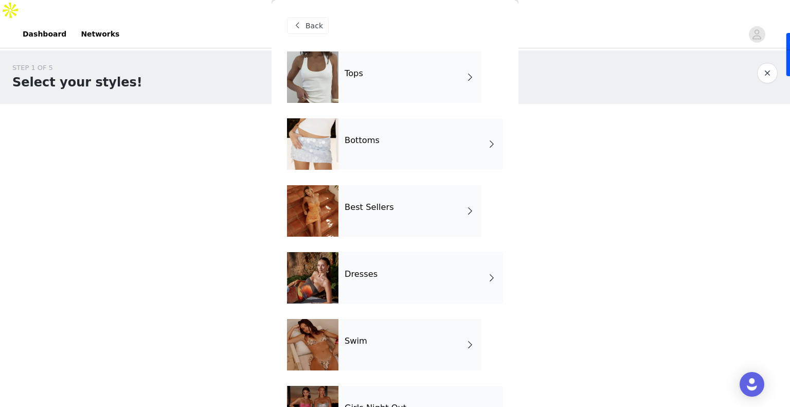
click at [357, 137] on h4 "Bottoms" at bounding box center [361, 140] width 35 height 9
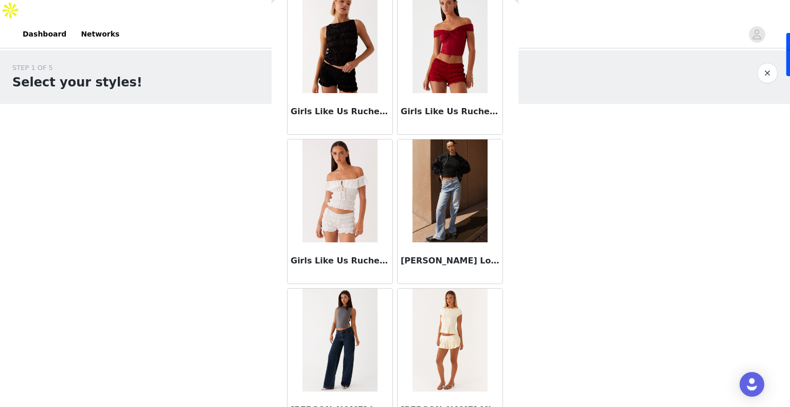
scroll to position [1106, 0]
click at [428, 242] on div "[PERSON_NAME] Low Rise Denim Jeans - Light Blue" at bounding box center [449, 262] width 105 height 41
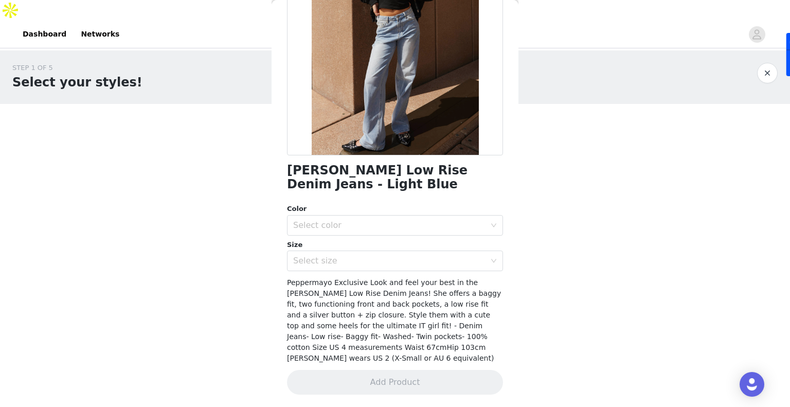
scroll to position [117, 0]
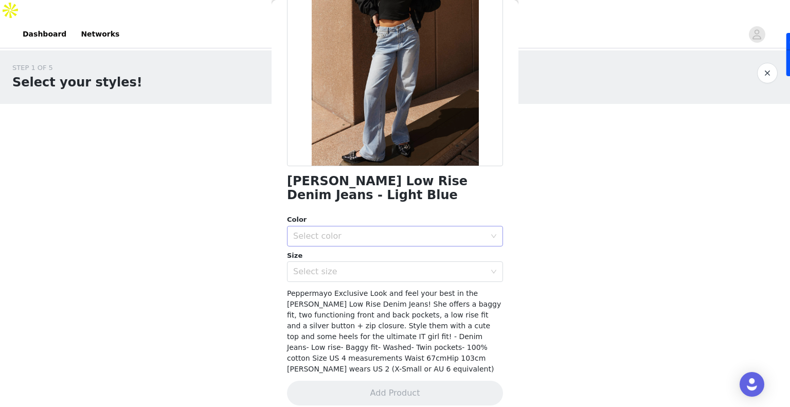
click at [335, 240] on div "Select color" at bounding box center [389, 236] width 192 height 10
click at [333, 259] on li "Light Blue" at bounding box center [391, 258] width 208 height 16
click at [333, 271] on div "Select size" at bounding box center [389, 271] width 192 height 10
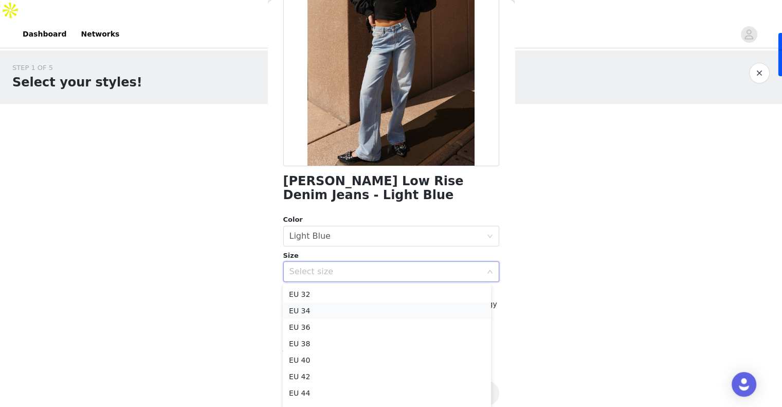
click at [328, 307] on li "EU 34" at bounding box center [387, 310] width 208 height 16
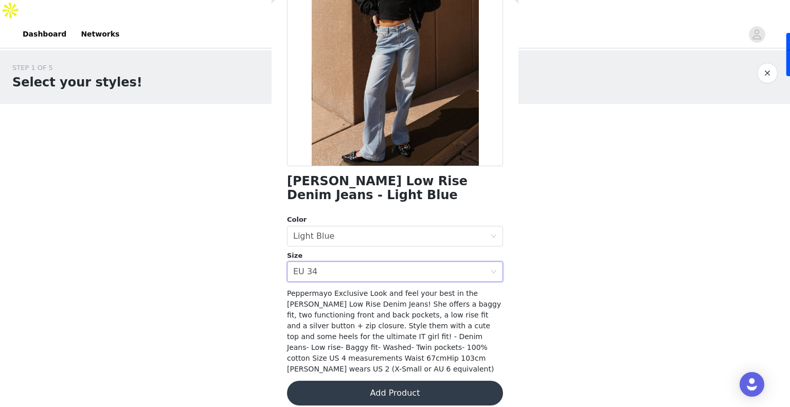
click at [382, 380] on button "Add Product" at bounding box center [395, 392] width 216 height 25
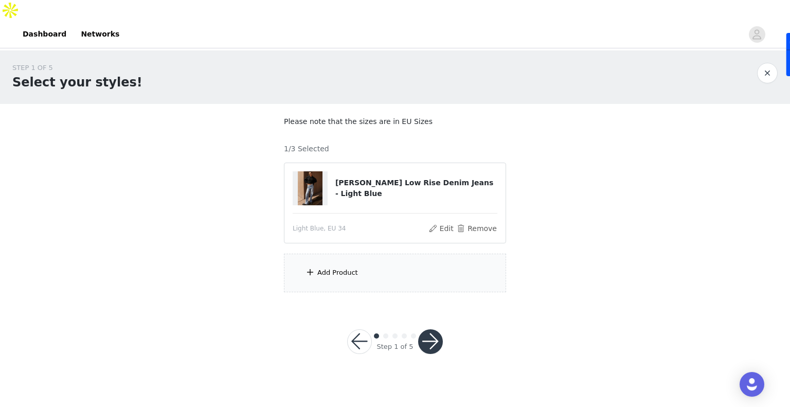
click at [336, 267] on div "Add Product" at bounding box center [337, 272] width 41 height 10
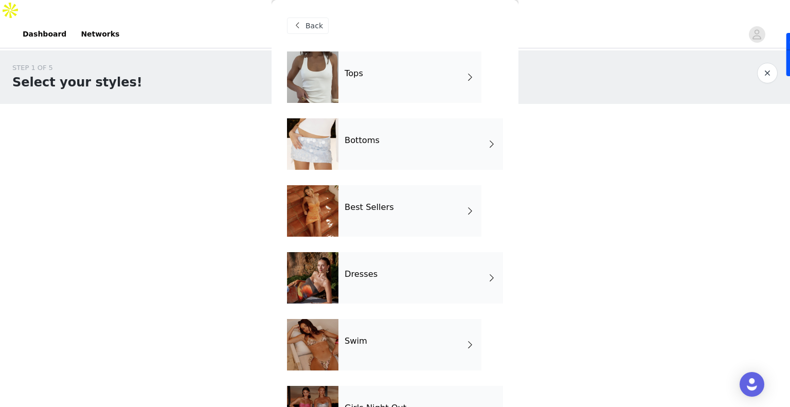
click at [367, 168] on div "Bottoms" at bounding box center [420, 143] width 164 height 51
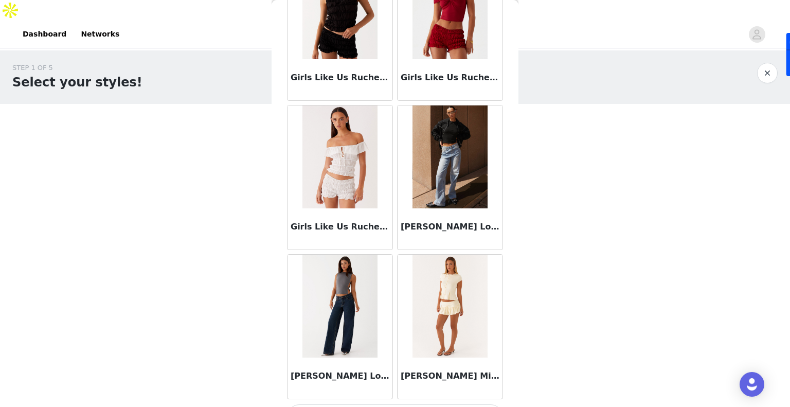
scroll to position [1164, 0]
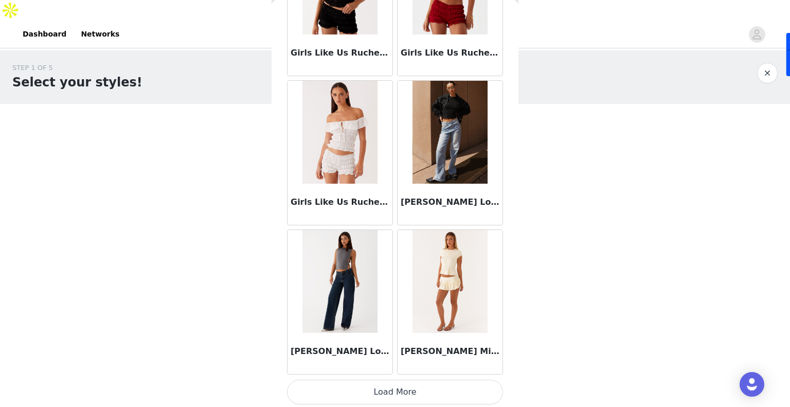
click at [335, 290] on img at bounding box center [339, 281] width 75 height 103
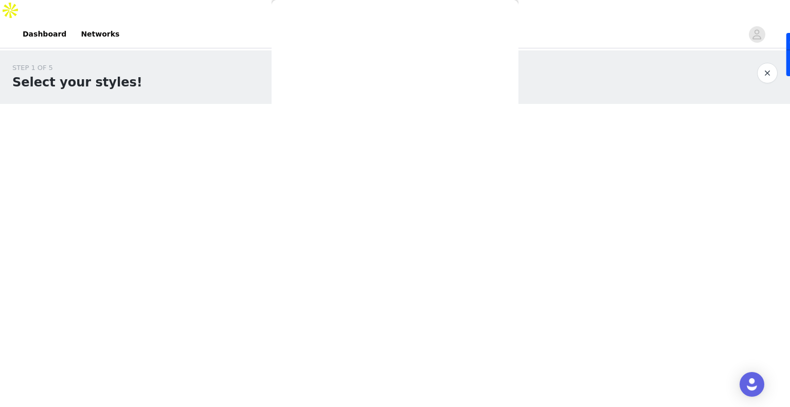
scroll to position [0, 0]
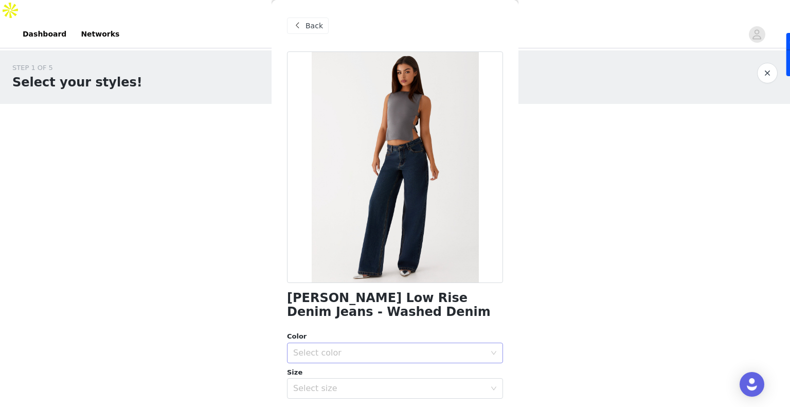
click at [365, 352] on div "Select color" at bounding box center [389, 352] width 192 height 10
click at [350, 378] on li "Washed Denim" at bounding box center [391, 375] width 208 height 16
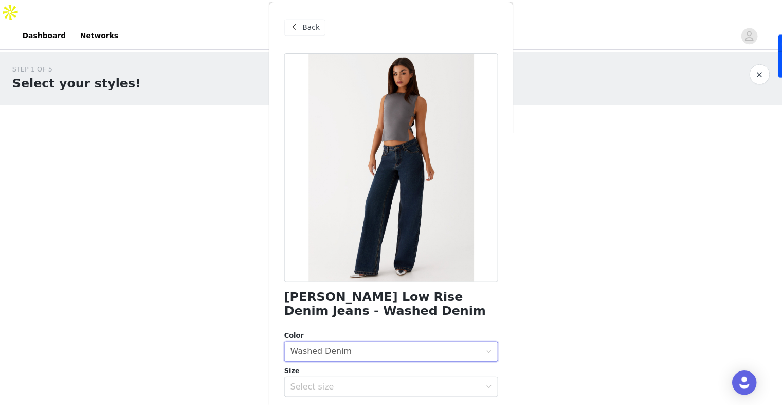
scroll to position [138, 0]
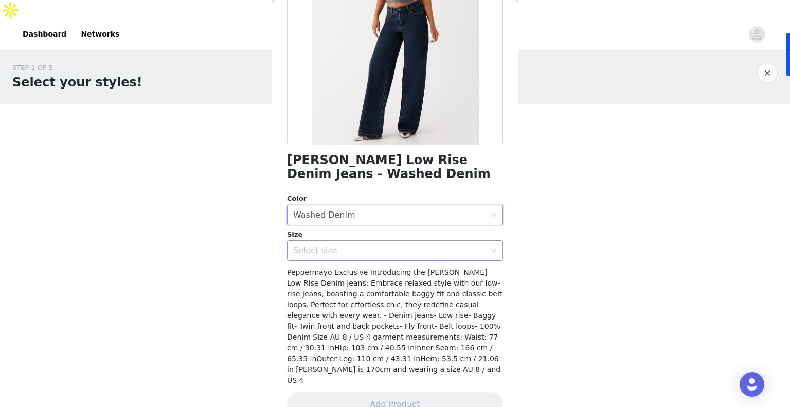
click at [342, 250] on div "Select size" at bounding box center [389, 250] width 192 height 10
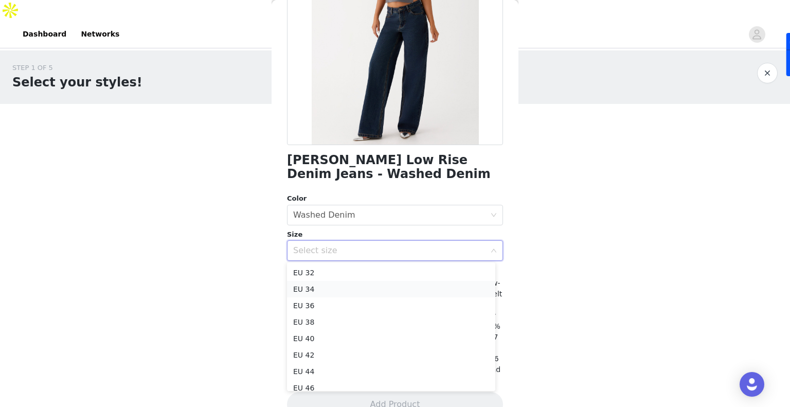
click at [335, 284] on li "EU 34" at bounding box center [391, 289] width 208 height 16
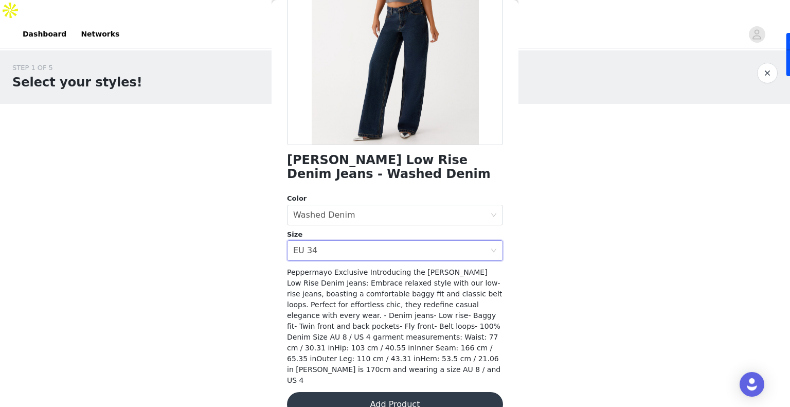
click at [350, 392] on button "Add Product" at bounding box center [395, 404] width 216 height 25
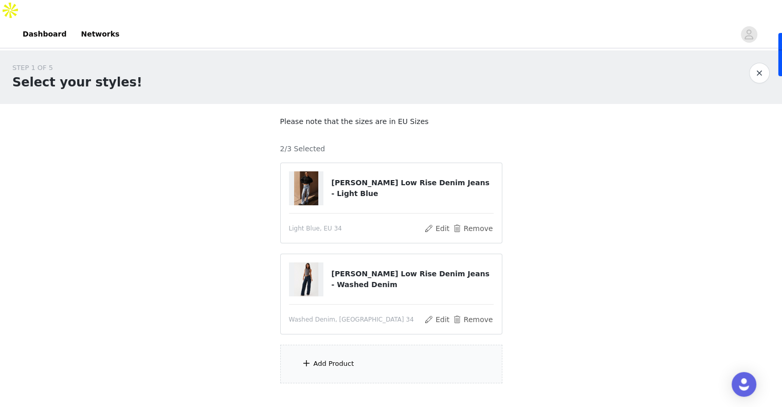
click at [350, 358] on div "Add Product" at bounding box center [334, 363] width 41 height 10
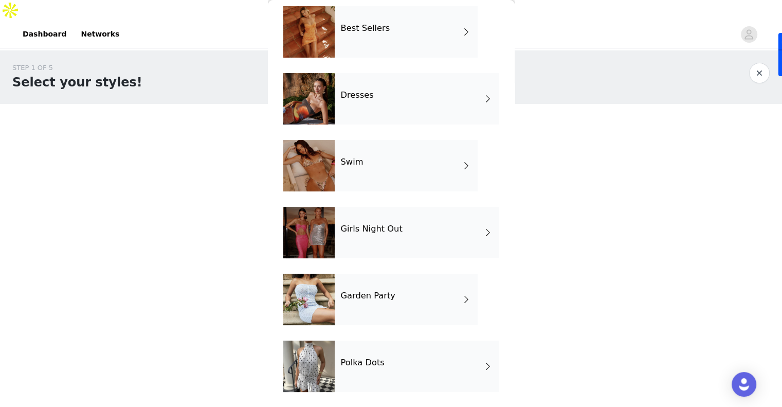
scroll to position [0, 0]
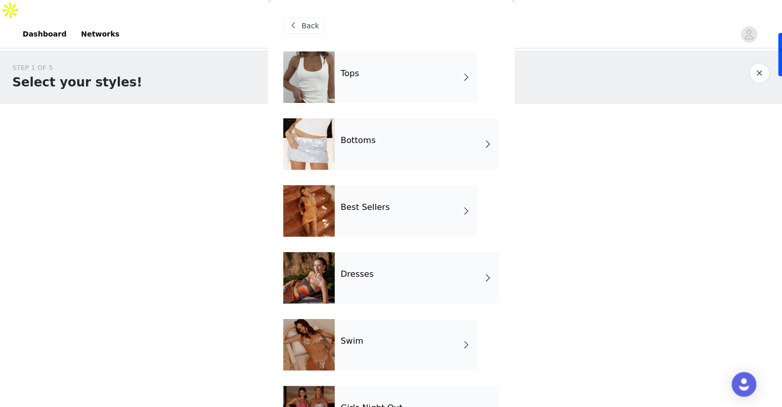
click at [376, 82] on div "Tops" at bounding box center [406, 76] width 143 height 51
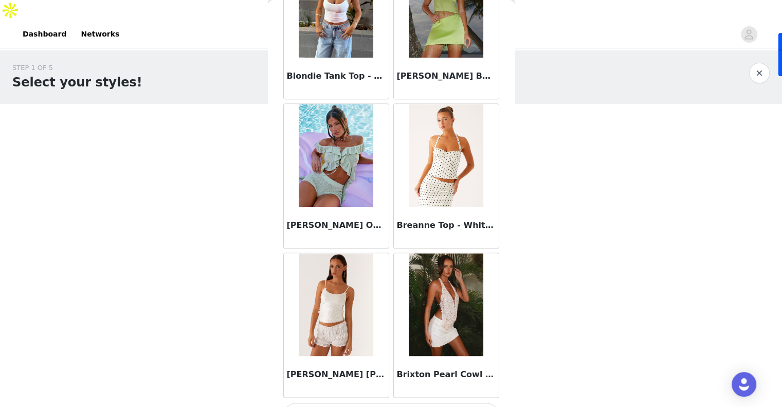
scroll to position [1164, 0]
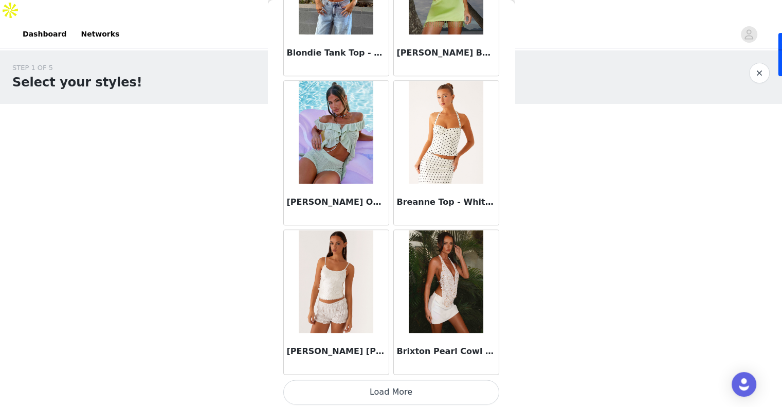
click at [366, 388] on button "Load More" at bounding box center [391, 391] width 216 height 25
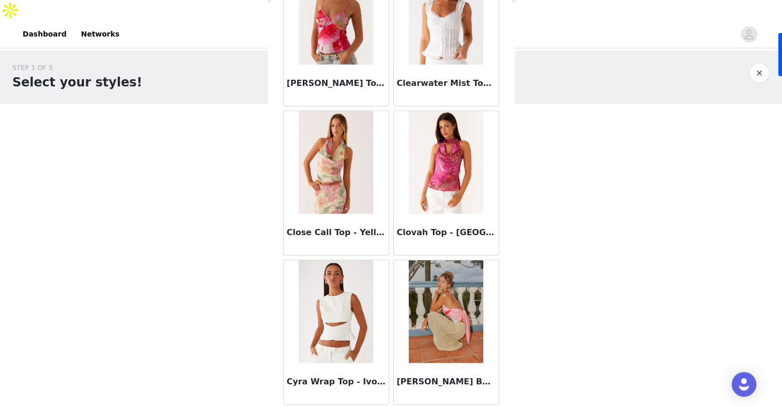
scroll to position [2652, 0]
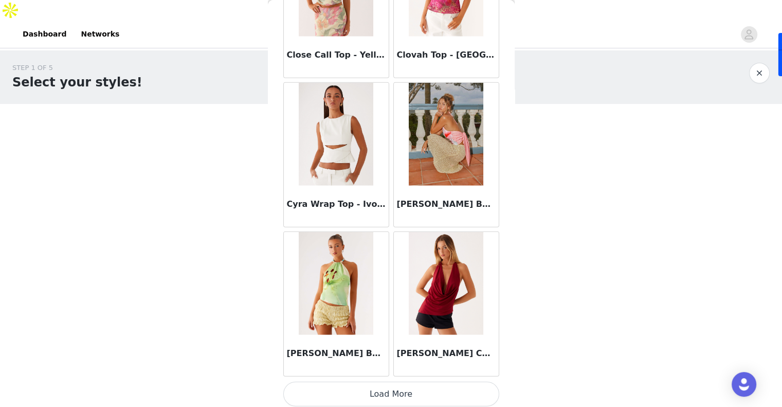
click at [376, 388] on button "Load More" at bounding box center [391, 393] width 216 height 25
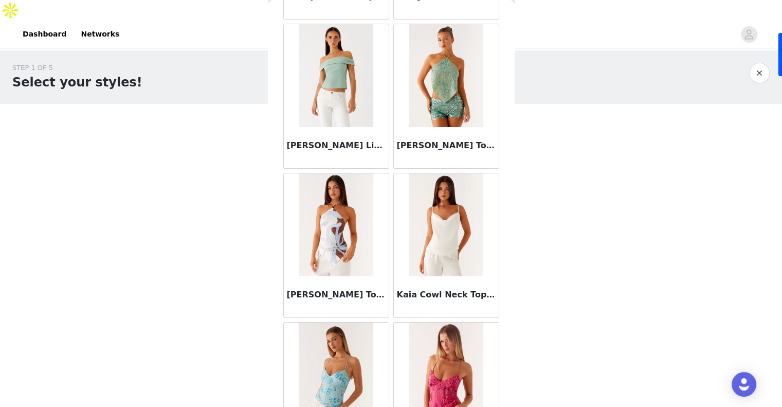
scroll to position [4141, 0]
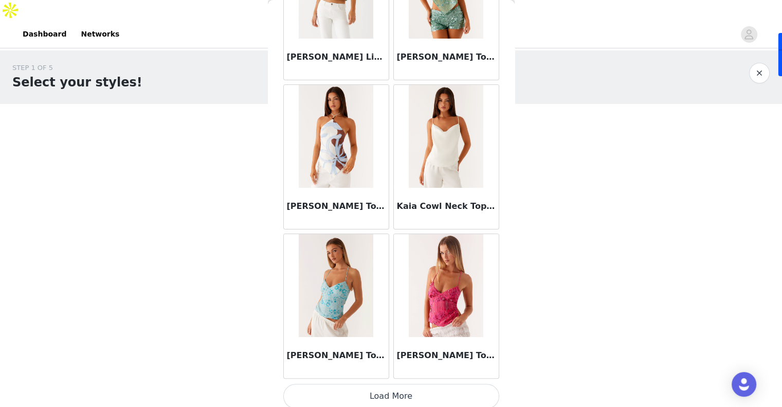
click at [378, 390] on button "Load More" at bounding box center [391, 395] width 216 height 25
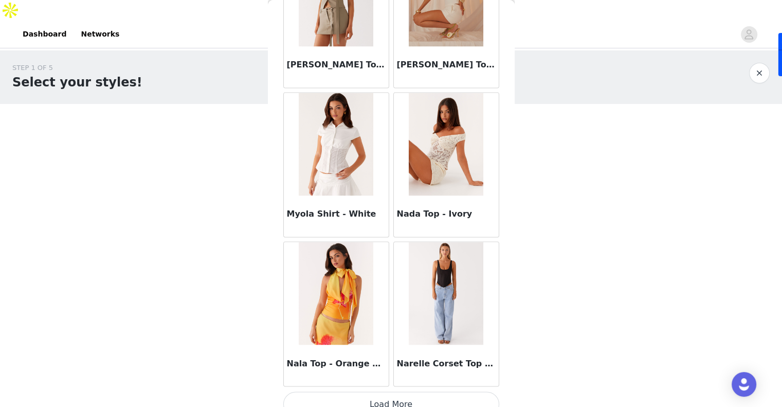
scroll to position [5630, 0]
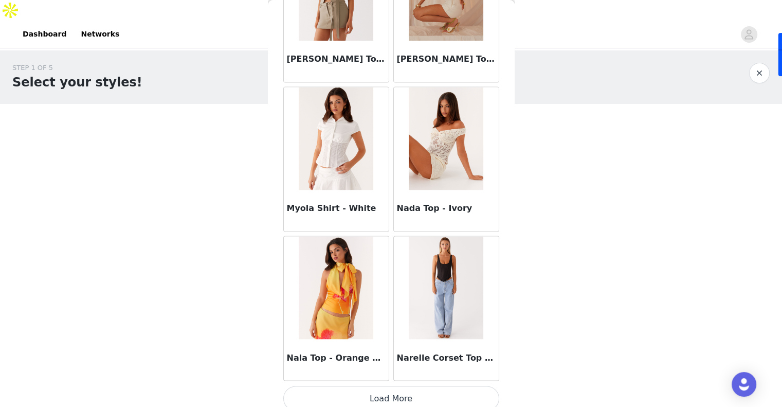
click at [383, 397] on button "Load More" at bounding box center [391, 398] width 216 height 25
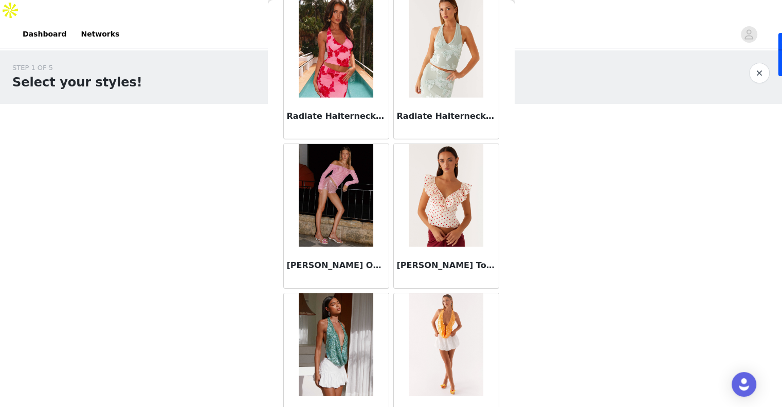
scroll to position [7071, 0]
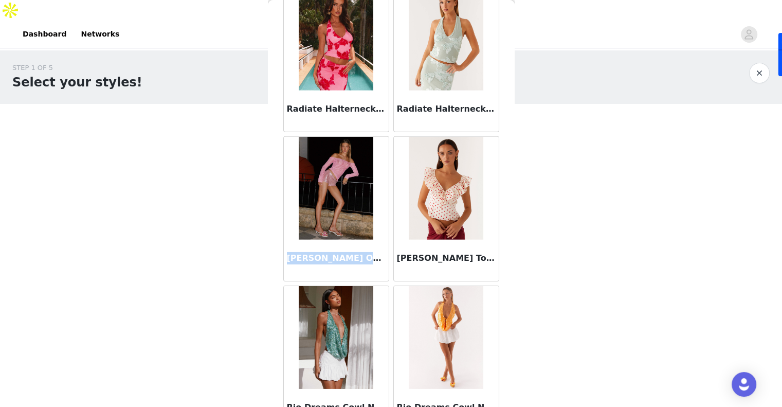
drag, startPoint x: 283, startPoint y: 250, endPoint x: 361, endPoint y: 250, distance: 78.1
click at [361, 250] on div "[PERSON_NAME] Off Shoulder Long Sleeve Top - Pink" at bounding box center [336, 260] width 105 height 41
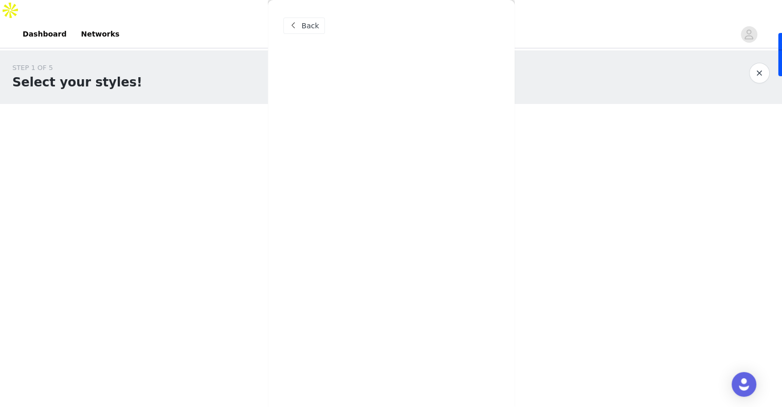
scroll to position [0, 0]
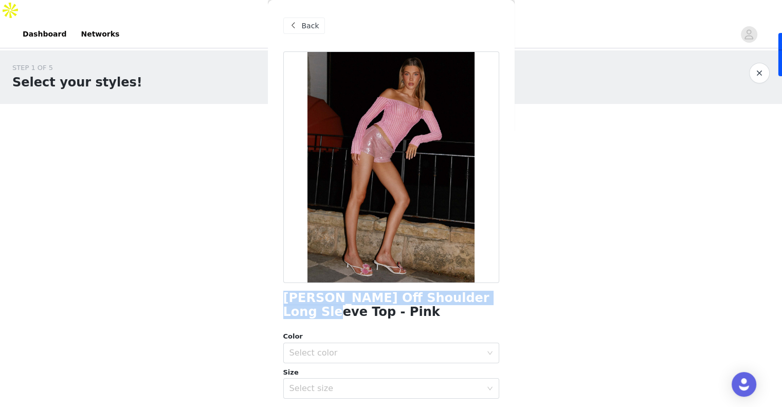
drag, startPoint x: 278, startPoint y: 296, endPoint x: 491, endPoint y: 295, distance: 213.3
click at [491, 295] on div "Back [PERSON_NAME] Off Shoulder Long Sleeve Top - Pink Color Select color Size …" at bounding box center [391, 203] width 247 height 407
copy h1 "[PERSON_NAME] Off Shoulder Long Sleeve Top"
click at [303, 349] on div "Select color" at bounding box center [385, 352] width 192 height 10
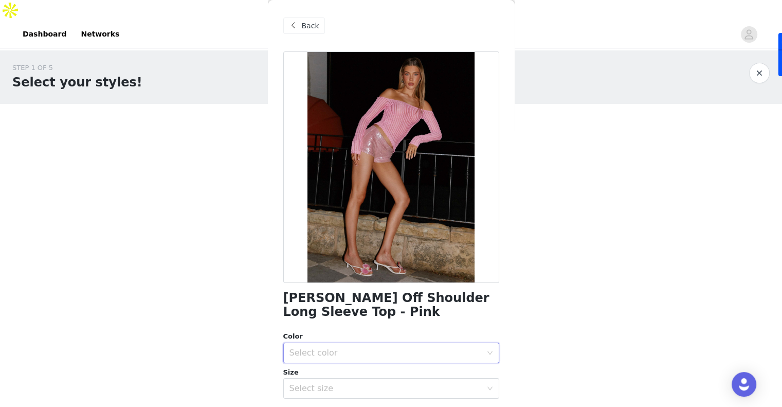
click at [308, 24] on span "Back" at bounding box center [310, 26] width 17 height 11
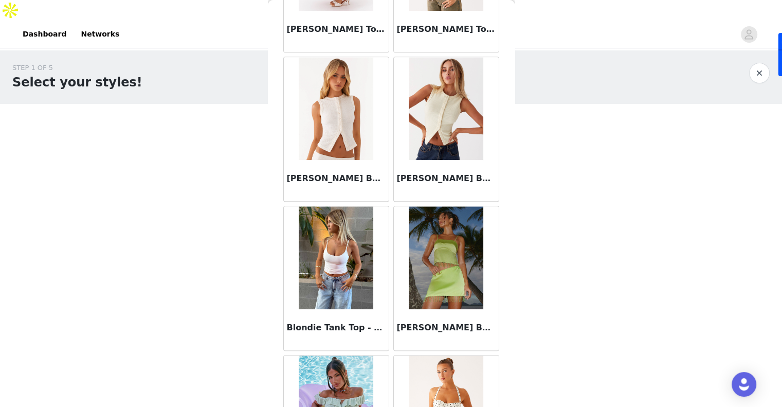
scroll to position [885, 0]
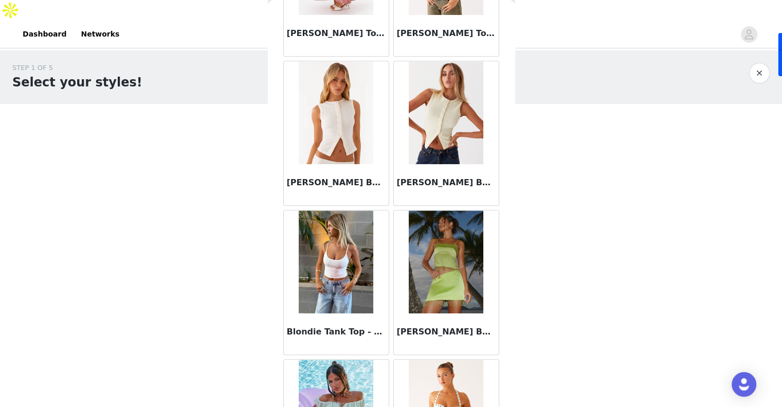
click at [430, 141] on img at bounding box center [446, 112] width 75 height 103
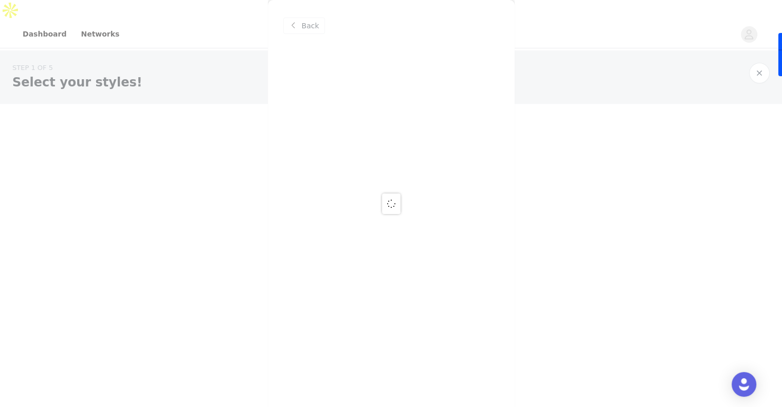
scroll to position [0, 0]
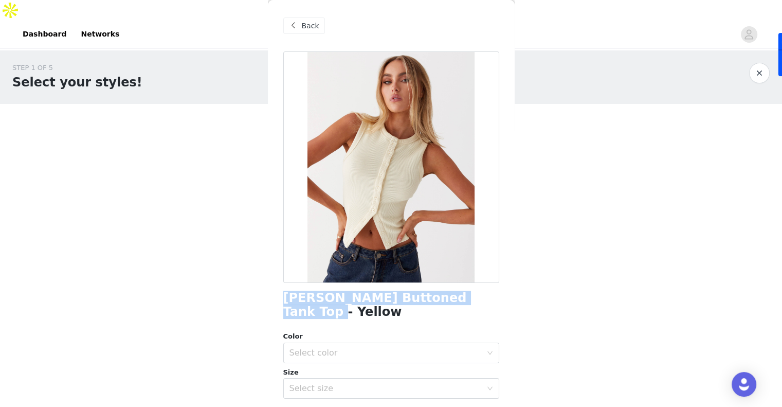
drag, startPoint x: 282, startPoint y: 295, endPoint x: 485, endPoint y: 300, distance: 202.6
click at [485, 300] on div "Back [PERSON_NAME] Buttoned Tank Top - Yellow Color Select color Size Select si…" at bounding box center [391, 203] width 247 height 407
copy h1 "[PERSON_NAME] Buttoned Tank Top - Yellow"
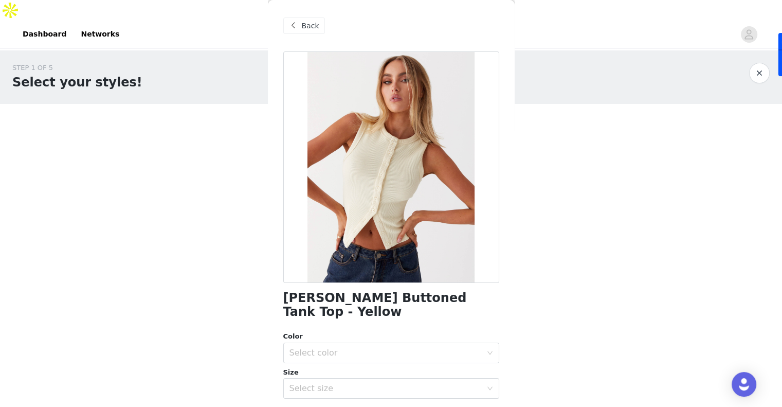
click at [302, 26] on span "Back" at bounding box center [310, 26] width 17 height 11
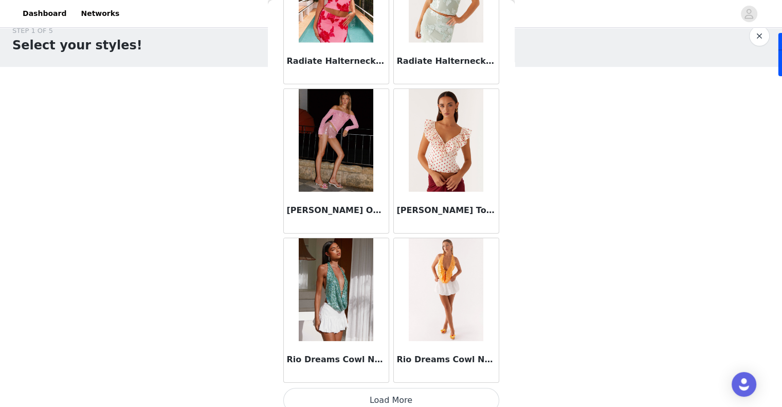
scroll to position [41, 0]
click at [380, 388] on button "Load More" at bounding box center [391, 400] width 216 height 25
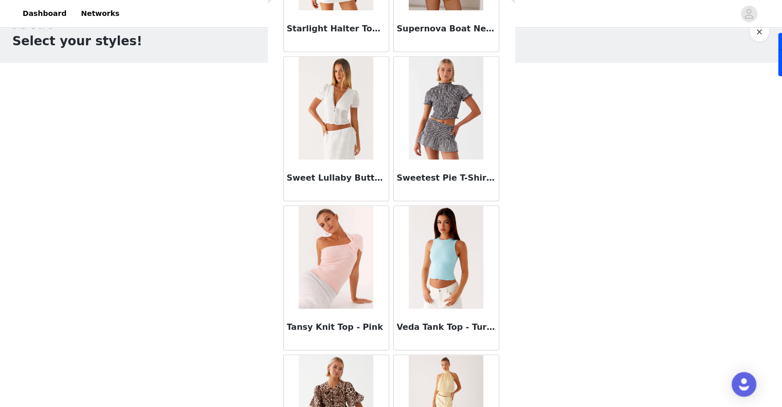
scroll to position [8344, 0]
click at [315, 248] on img at bounding box center [336, 256] width 75 height 103
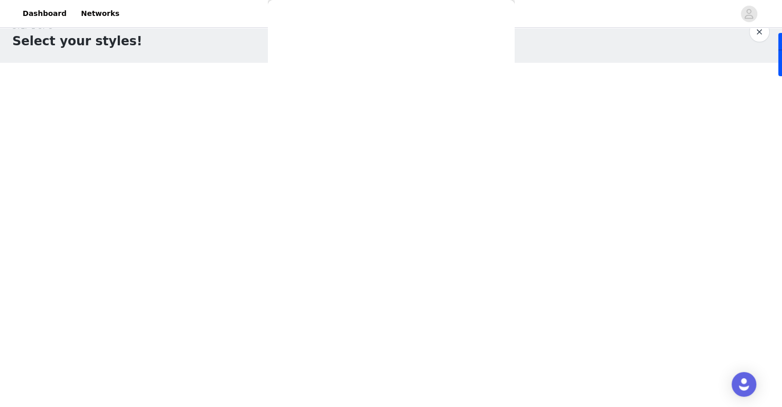
scroll to position [0, 0]
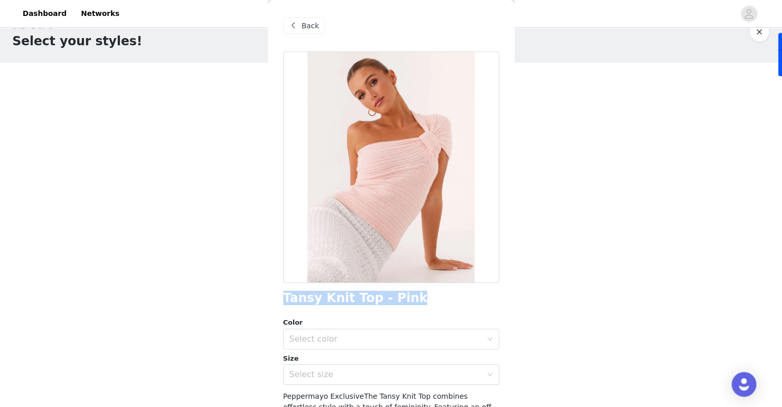
drag, startPoint x: 284, startPoint y: 300, endPoint x: 410, endPoint y: 294, distance: 125.6
click at [410, 294] on div "Tansy Knit Top - Pink" at bounding box center [391, 298] width 216 height 14
copy h1 "Tansy Knit Top - Pink"
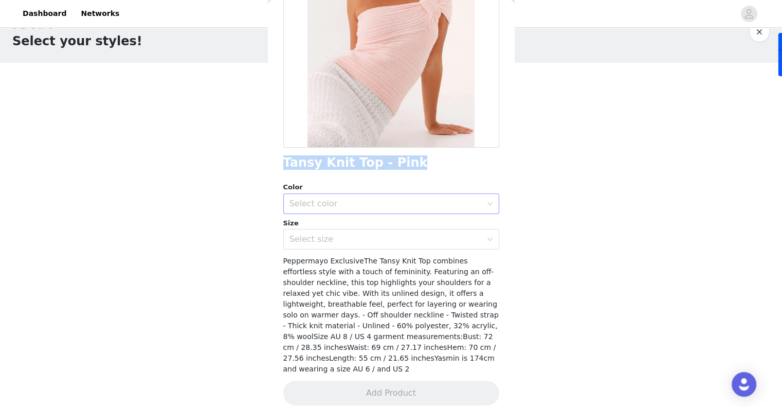
click at [345, 196] on div "Select color" at bounding box center [387, 204] width 197 height 20
click at [329, 230] on li "Pink" at bounding box center [387, 225] width 208 height 16
click at [327, 235] on div "Select size" at bounding box center [385, 239] width 192 height 10
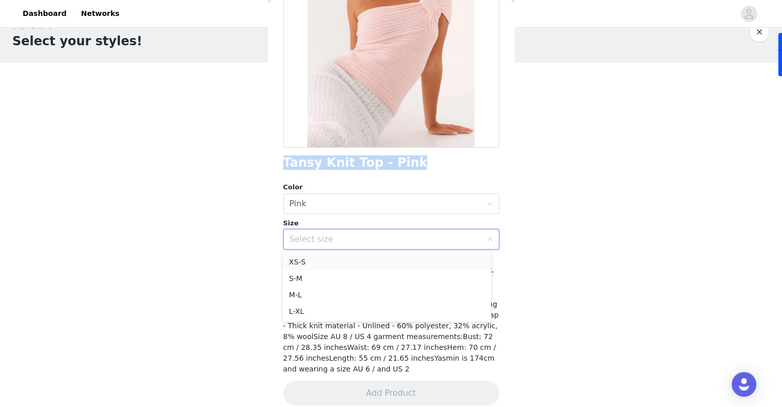
click at [323, 263] on li "XS-S" at bounding box center [387, 261] width 208 height 16
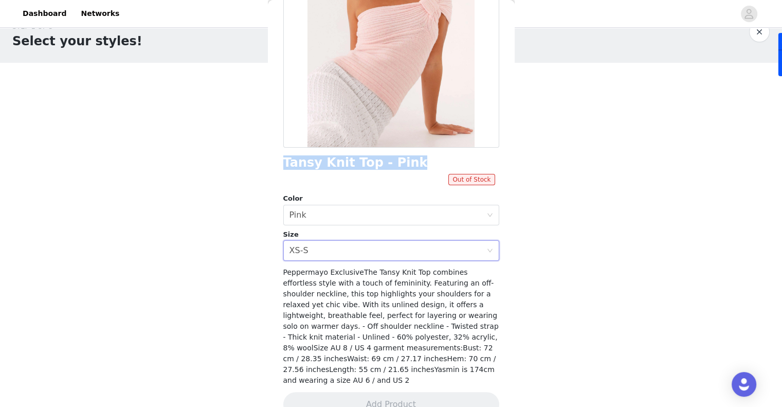
scroll to position [146, 0]
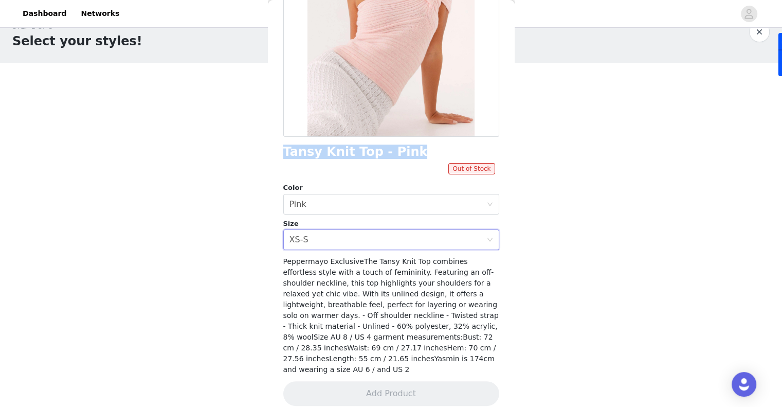
click at [356, 341] on div "Tansy Knit Top - Pink Out of Stock Color Select color Pink Size Select size XS-…" at bounding box center [391, 161] width 216 height 512
click at [325, 235] on div "Select size XS-S" at bounding box center [387, 240] width 197 height 20
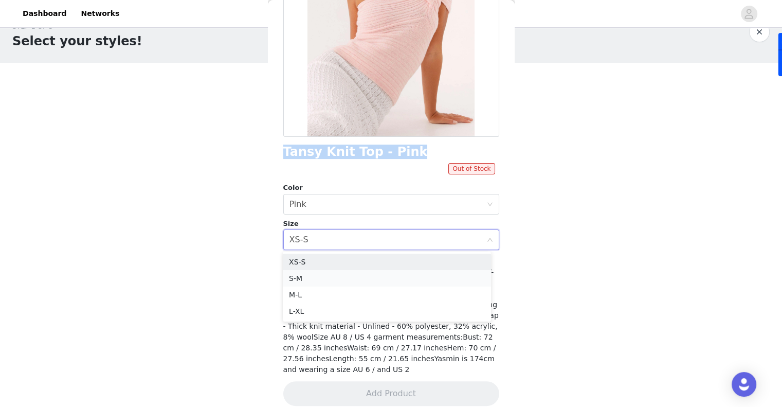
click at [317, 278] on li "S-M" at bounding box center [387, 278] width 208 height 16
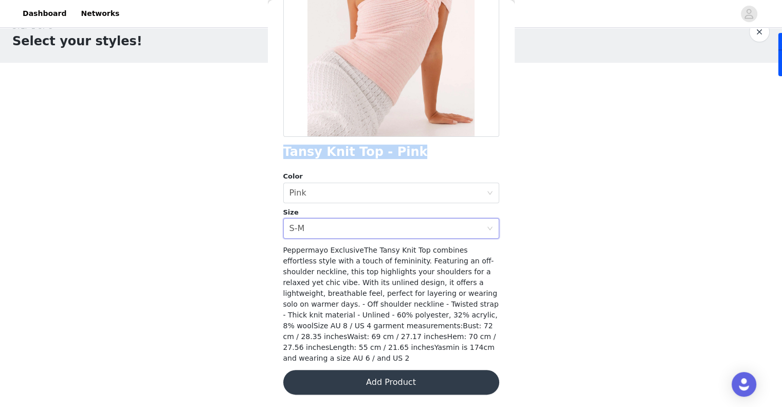
scroll to position [135, 0]
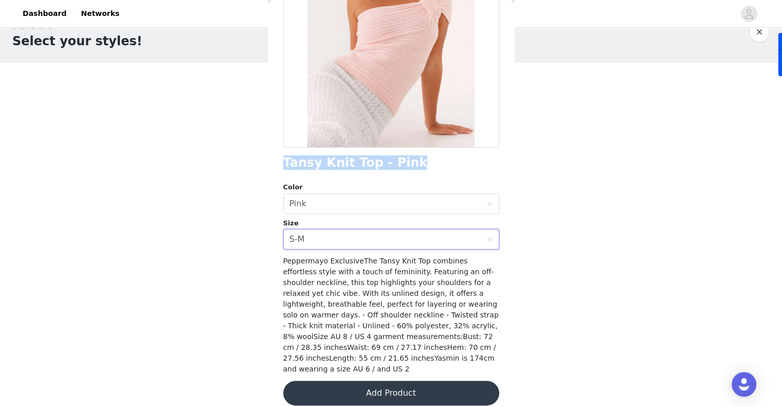
click at [330, 386] on button "Add Product" at bounding box center [391, 392] width 216 height 25
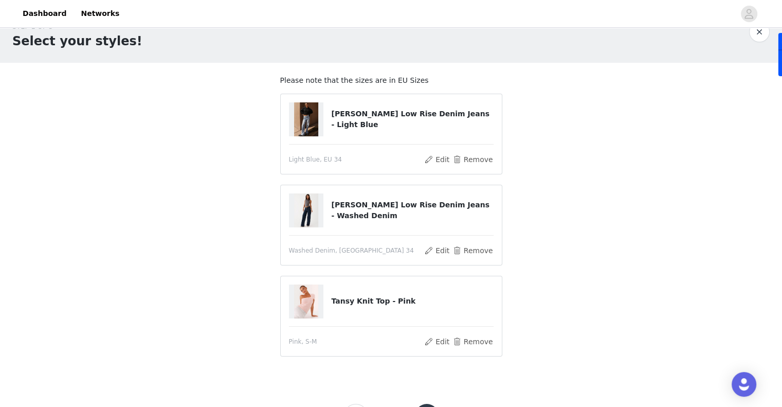
scroll to position [66, 0]
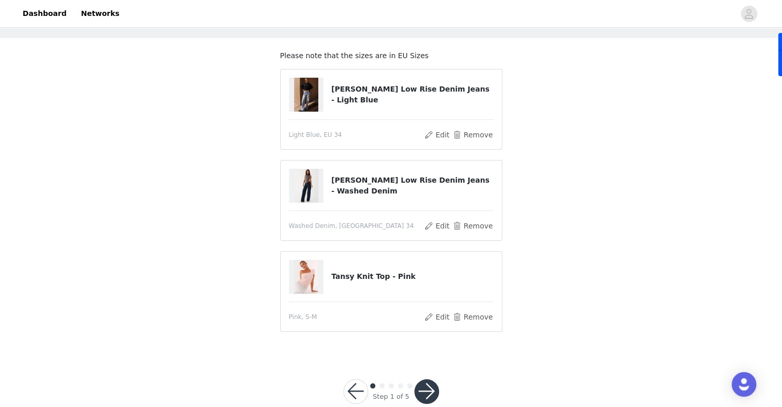
click at [428, 379] on button "button" at bounding box center [426, 391] width 25 height 25
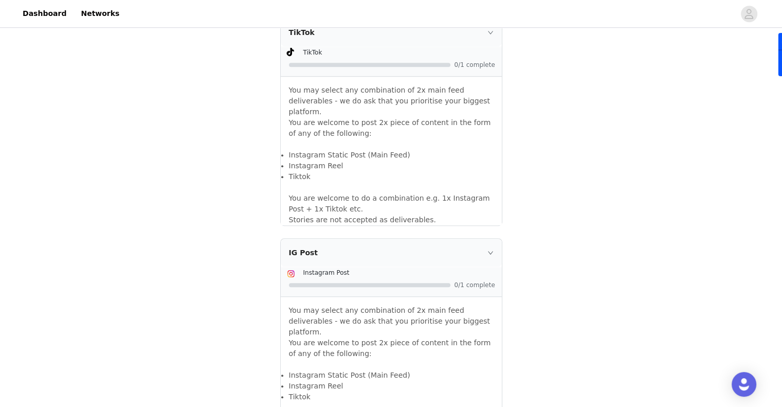
scroll to position [705, 0]
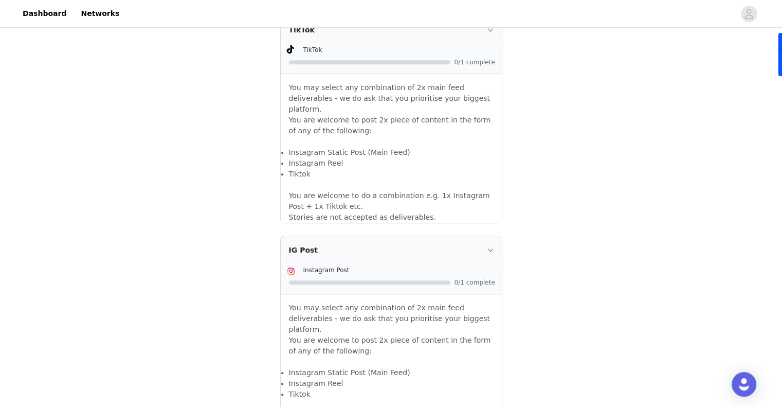
click at [489, 236] on div "IG Post" at bounding box center [391, 250] width 221 height 28
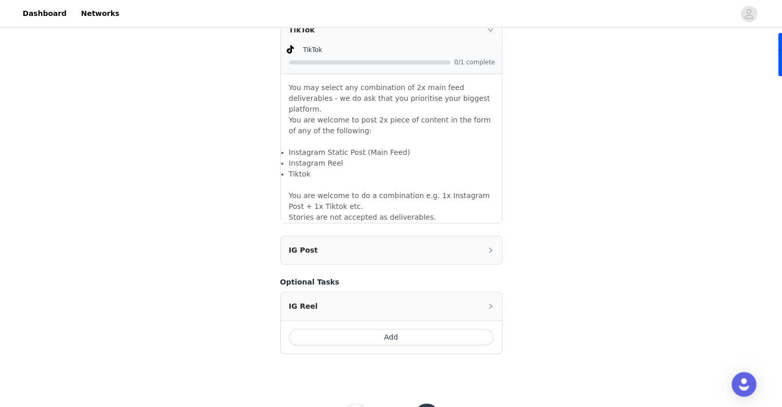
click at [489, 236] on div "IG Post" at bounding box center [391, 250] width 221 height 28
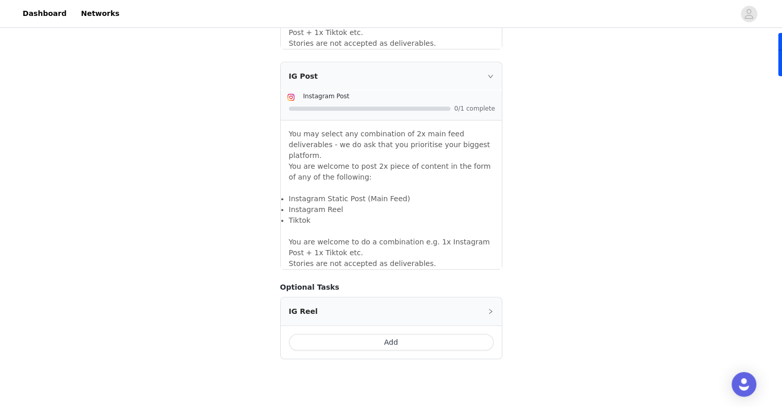
scroll to position [886, 0]
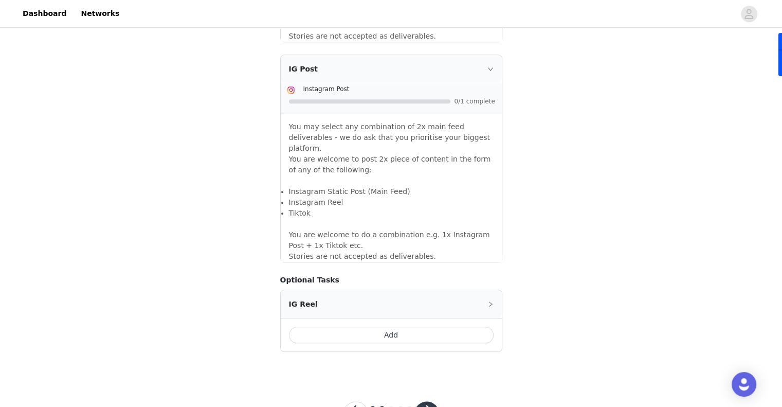
click at [420, 401] on button "button" at bounding box center [426, 413] width 25 height 25
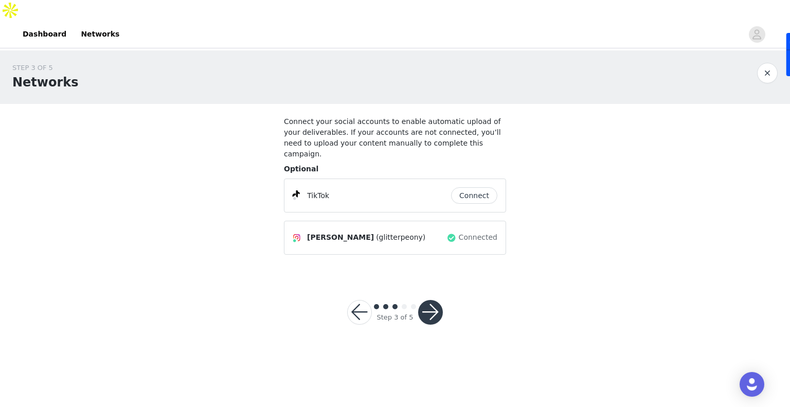
click at [434, 300] on button "button" at bounding box center [430, 312] width 25 height 25
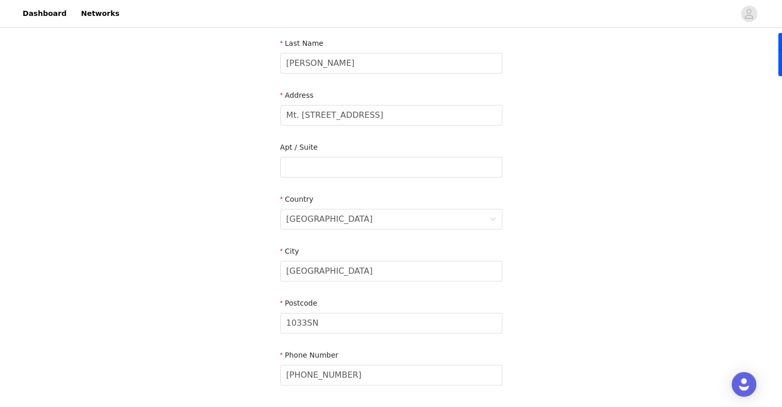
scroll to position [263, 0]
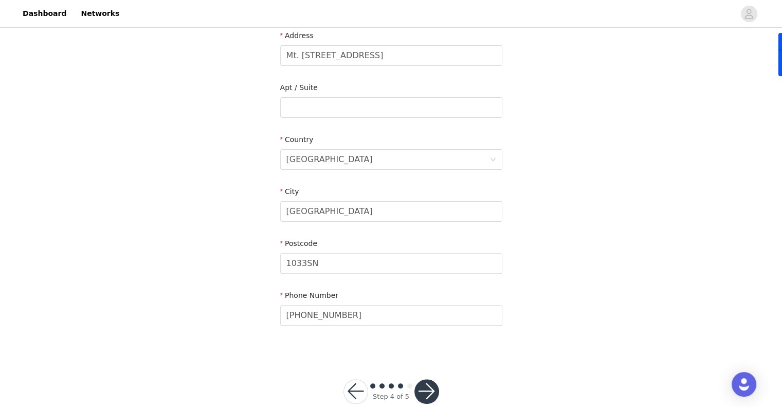
click at [424, 379] on button "button" at bounding box center [426, 391] width 25 height 25
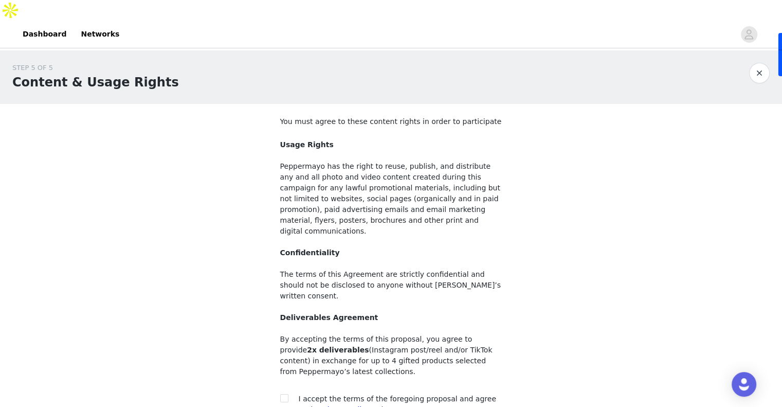
click at [279, 361] on section "You must agree to these content rights in order to participate Usage Rights Pep…" at bounding box center [391, 274] width 247 height 340
click at [282, 394] on input "checkbox" at bounding box center [283, 397] width 7 height 7
checkbox input "true"
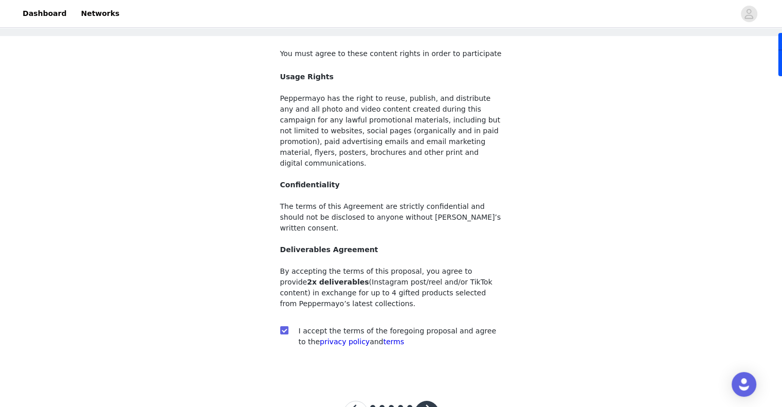
click at [419, 400] on button "button" at bounding box center [426, 412] width 25 height 25
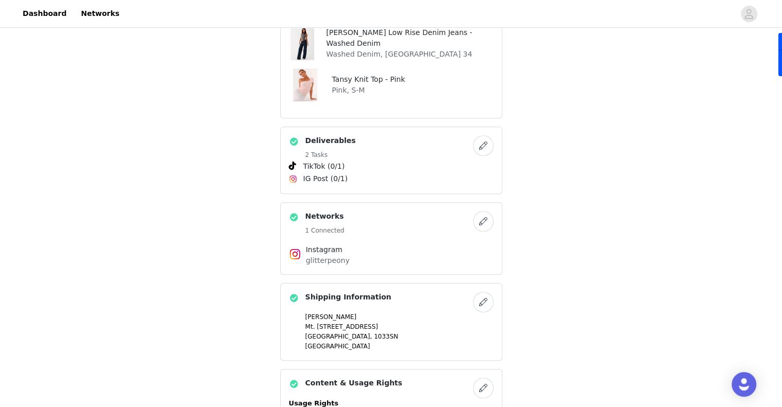
scroll to position [365, 0]
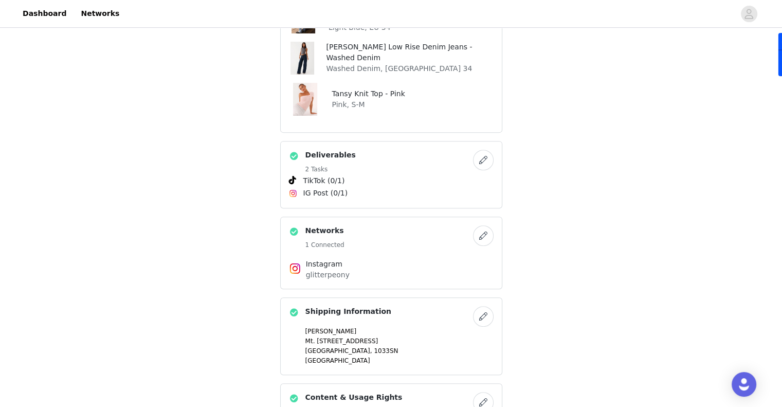
click at [484, 150] on button "button" at bounding box center [483, 160] width 21 height 21
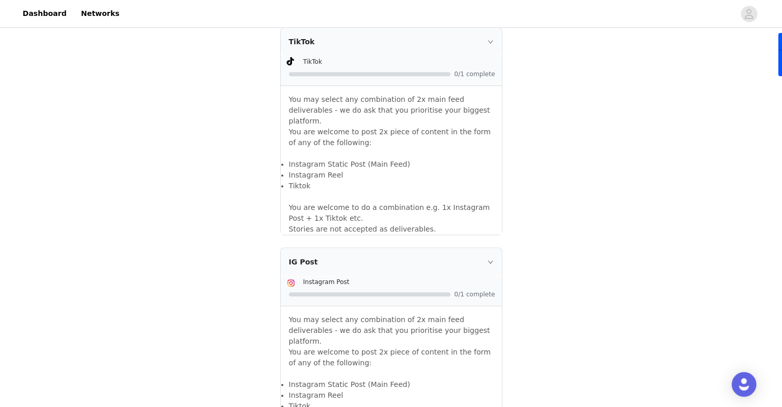
scroll to position [703, 0]
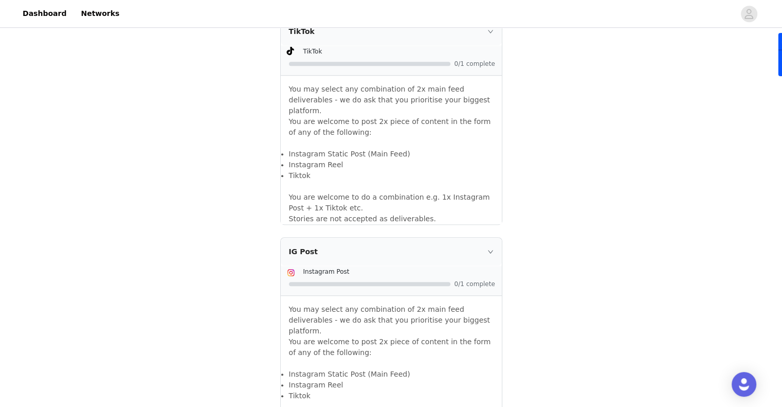
click at [479, 237] on div "IG Post" at bounding box center [391, 251] width 221 height 28
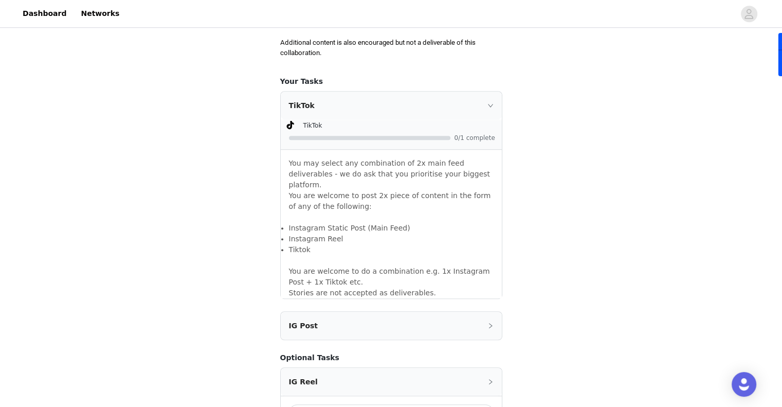
scroll to position [718, 0]
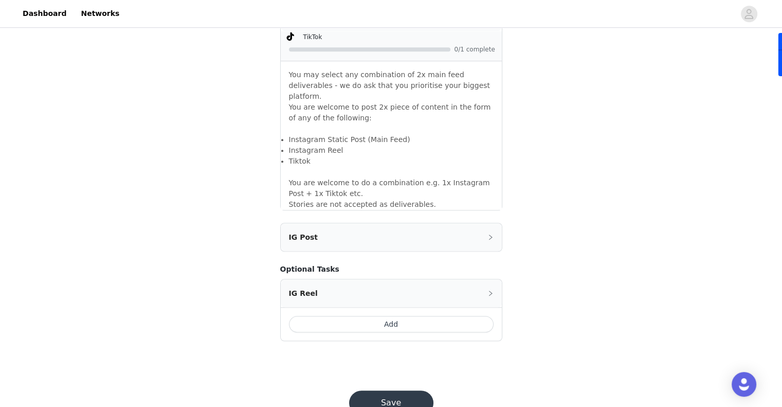
click at [389, 390] on button "Save" at bounding box center [391, 402] width 84 height 25
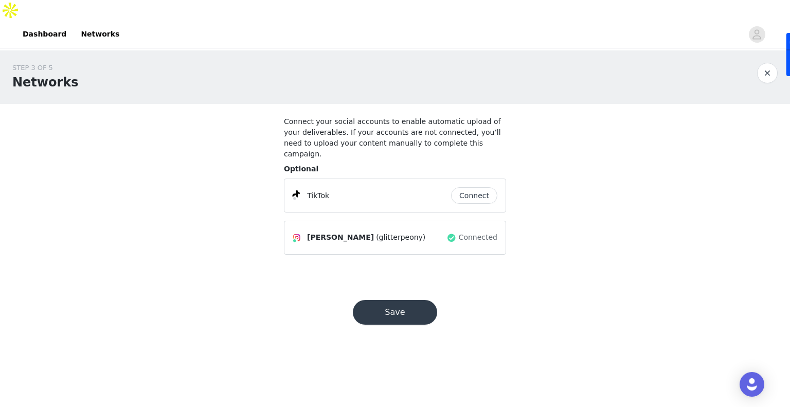
click at [393, 300] on button "Save" at bounding box center [395, 312] width 84 height 25
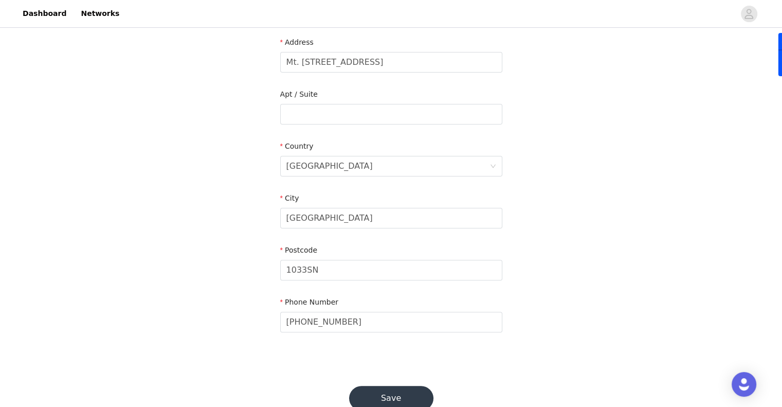
scroll to position [263, 0]
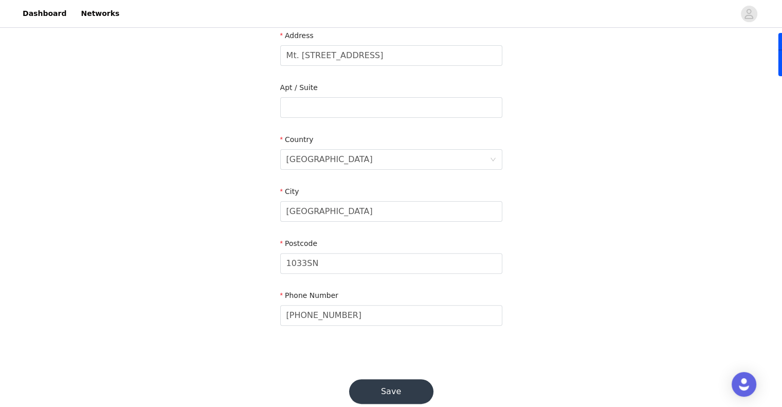
click at [396, 379] on button "Save" at bounding box center [391, 391] width 84 height 25
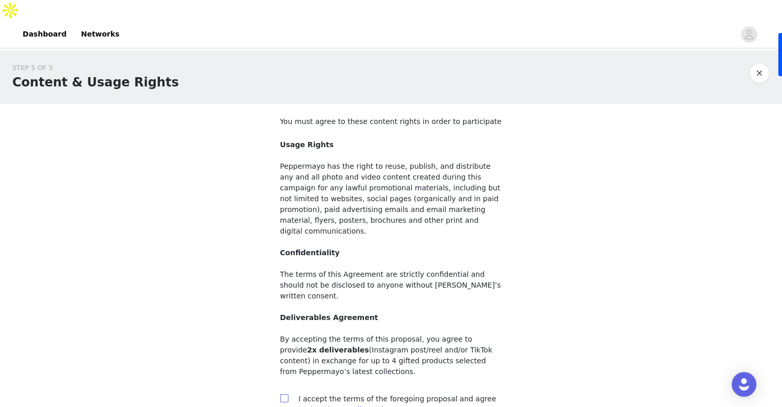
click at [286, 394] on input "checkbox" at bounding box center [283, 397] width 7 height 7
checkbox input "true"
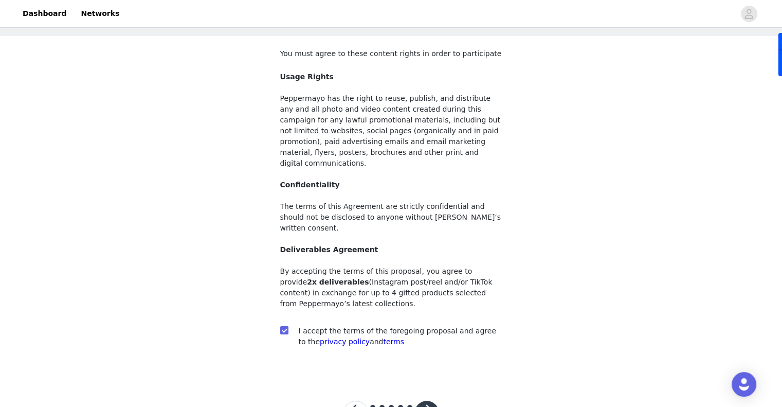
click at [430, 400] on button "button" at bounding box center [426, 412] width 25 height 25
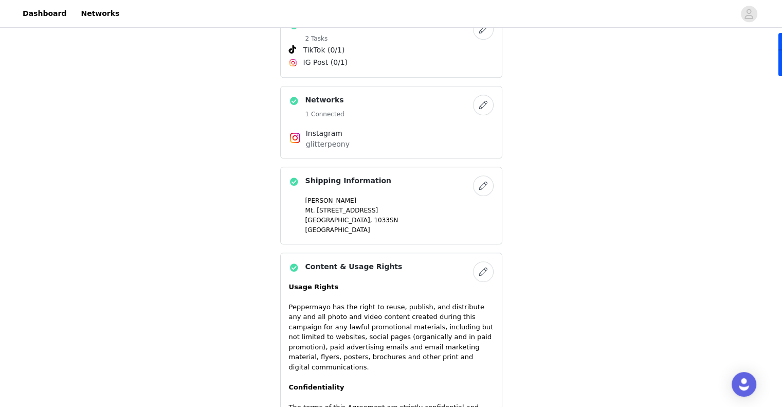
scroll to position [683, 0]
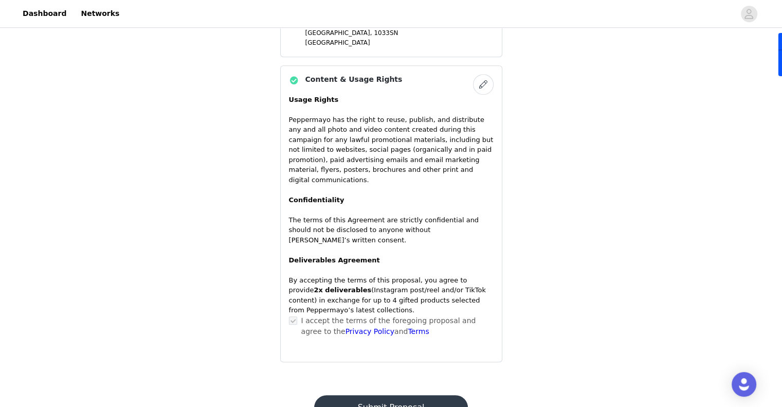
click at [391, 395] on button "Submit Proposal" at bounding box center [391, 407] width 154 height 25
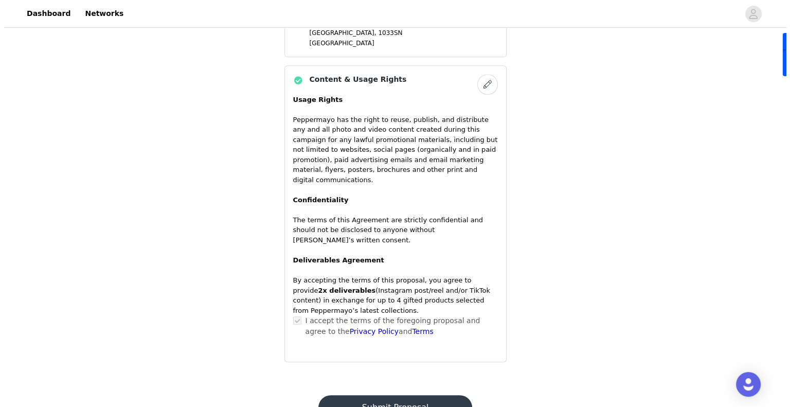
scroll to position [0, 0]
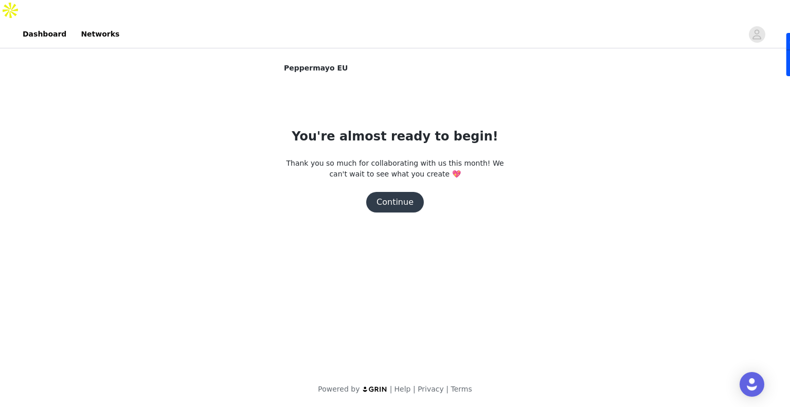
click at [389, 192] on button "Continue" at bounding box center [395, 202] width 58 height 21
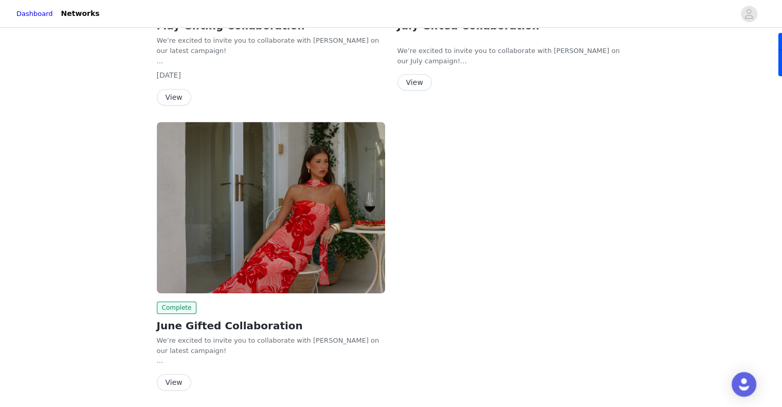
scroll to position [676, 0]
